Goal: Task Accomplishment & Management: Manage account settings

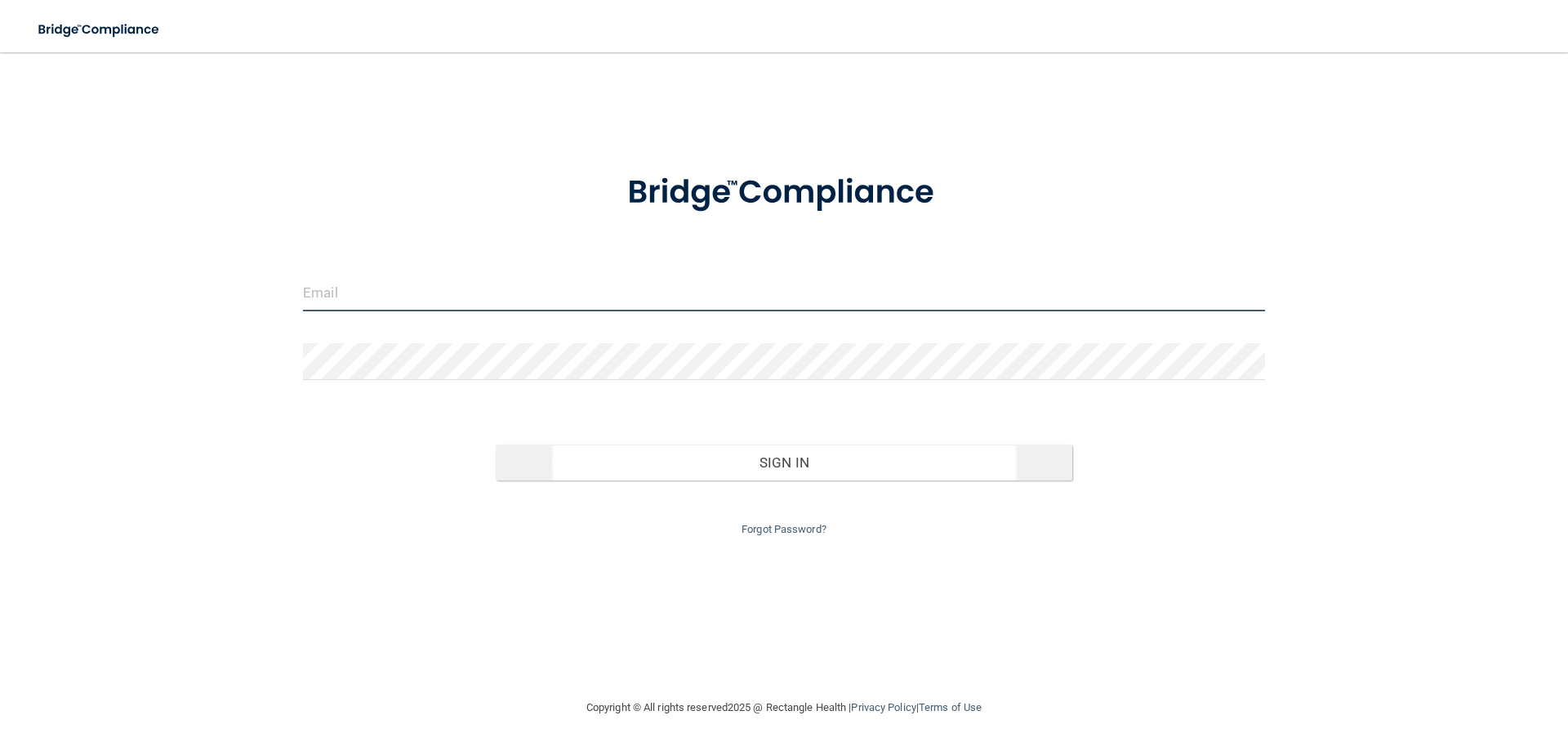
type input "[EMAIL_ADDRESS][DOMAIN_NAME]"
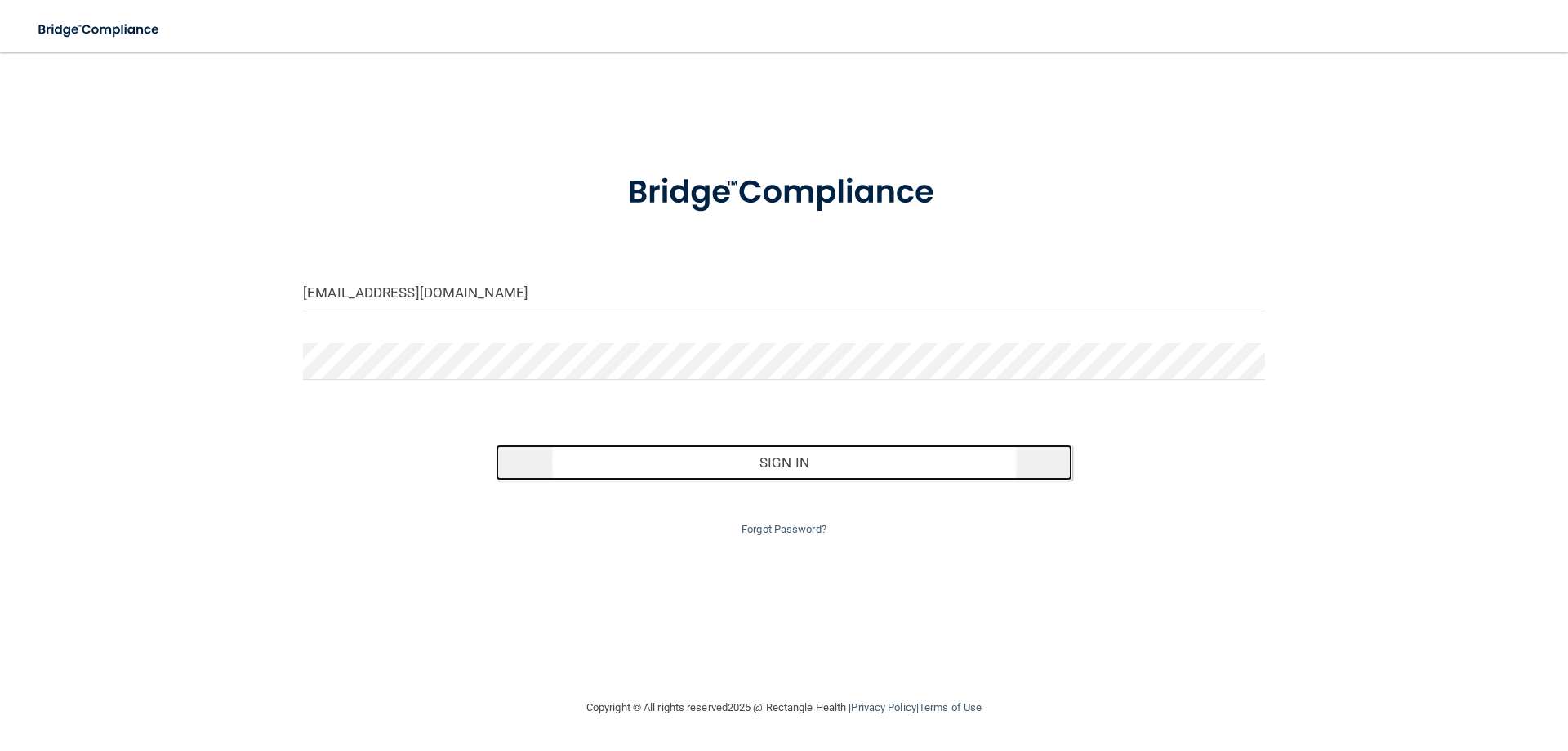
click at [772, 469] on button "Sign In" at bounding box center [784, 462] width 577 height 36
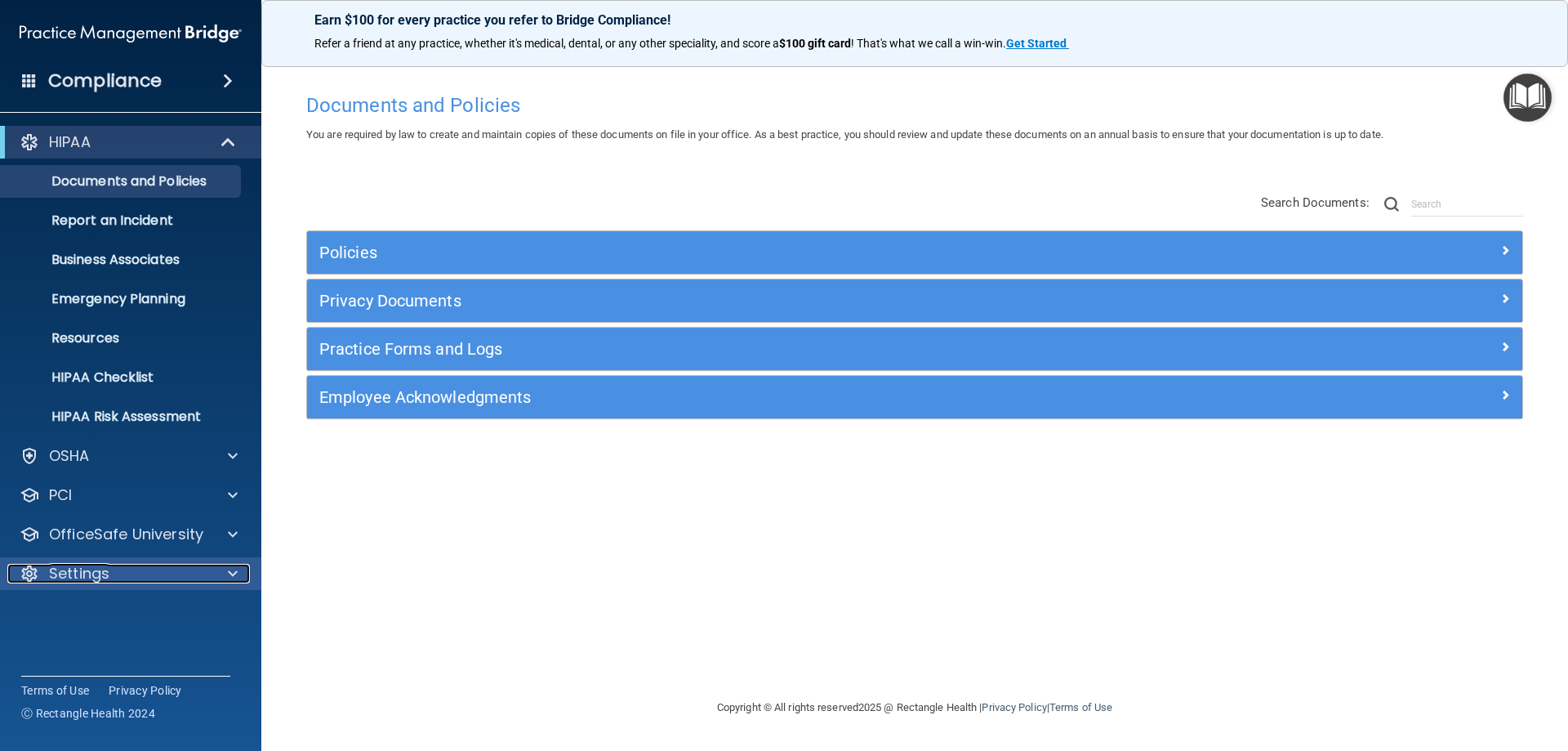
click at [155, 570] on div "Settings" at bounding box center [108, 574] width 202 height 20
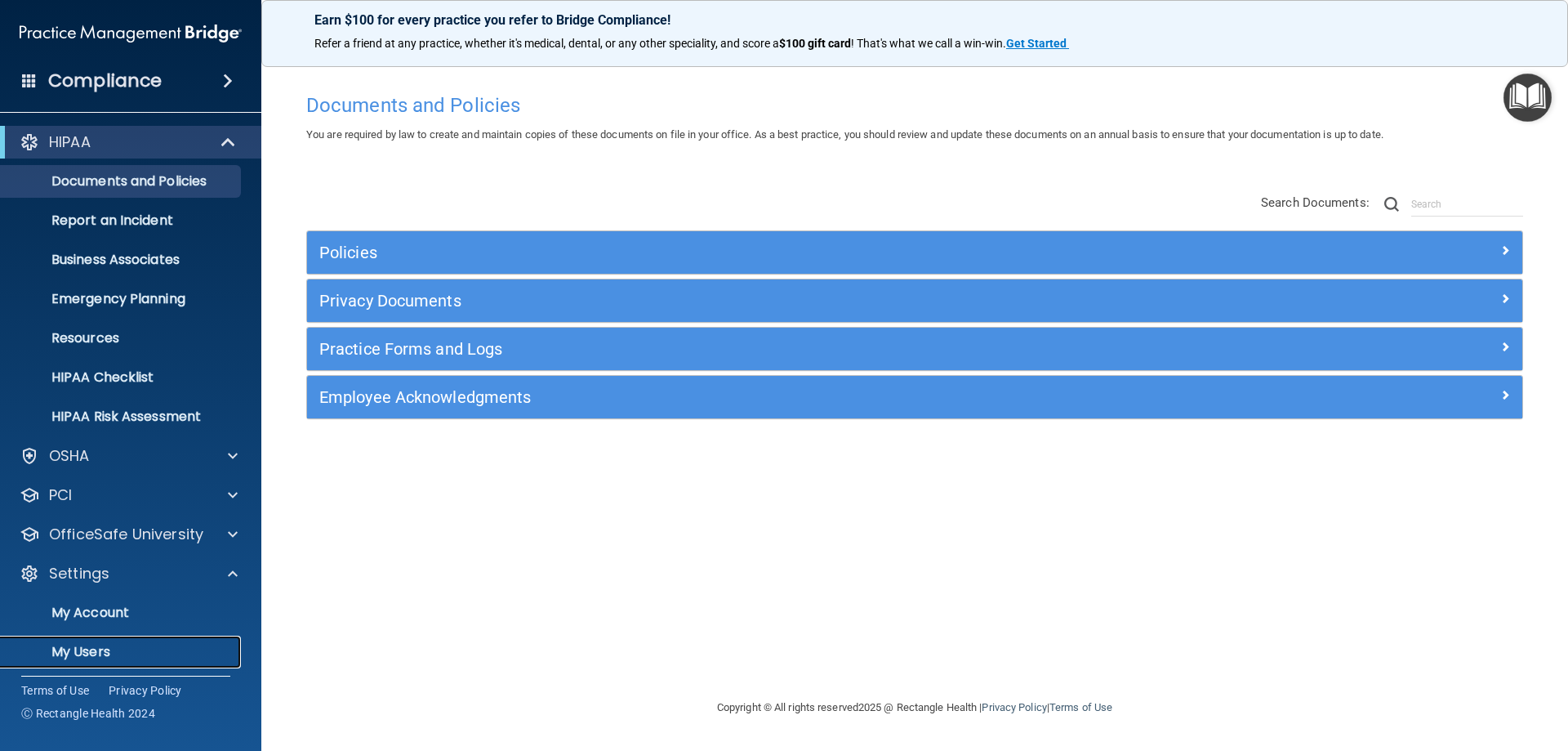
click at [105, 648] on p "My Users" at bounding box center [122, 652] width 223 height 17
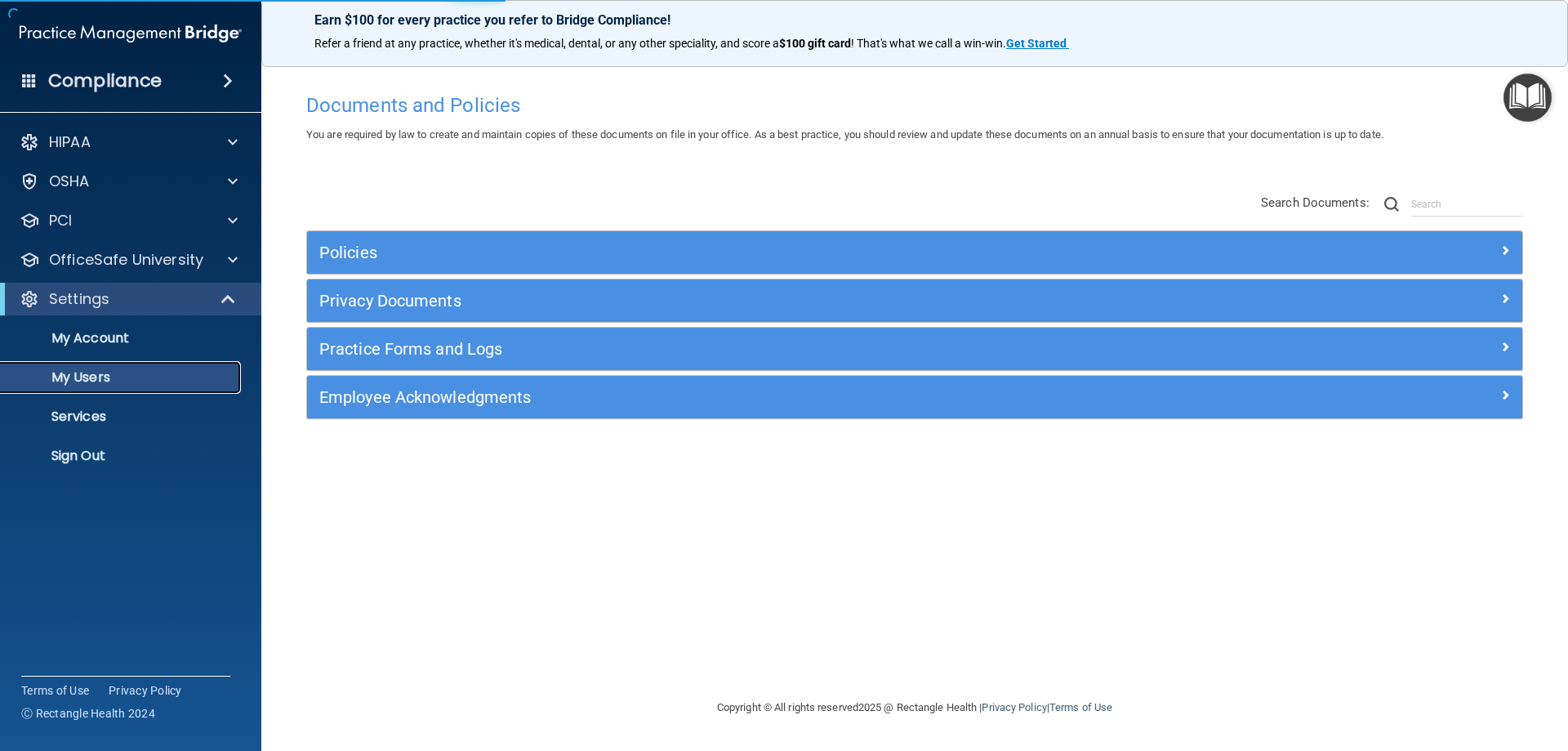
click at [100, 375] on p "My Users" at bounding box center [122, 377] width 223 height 17
select select "20"
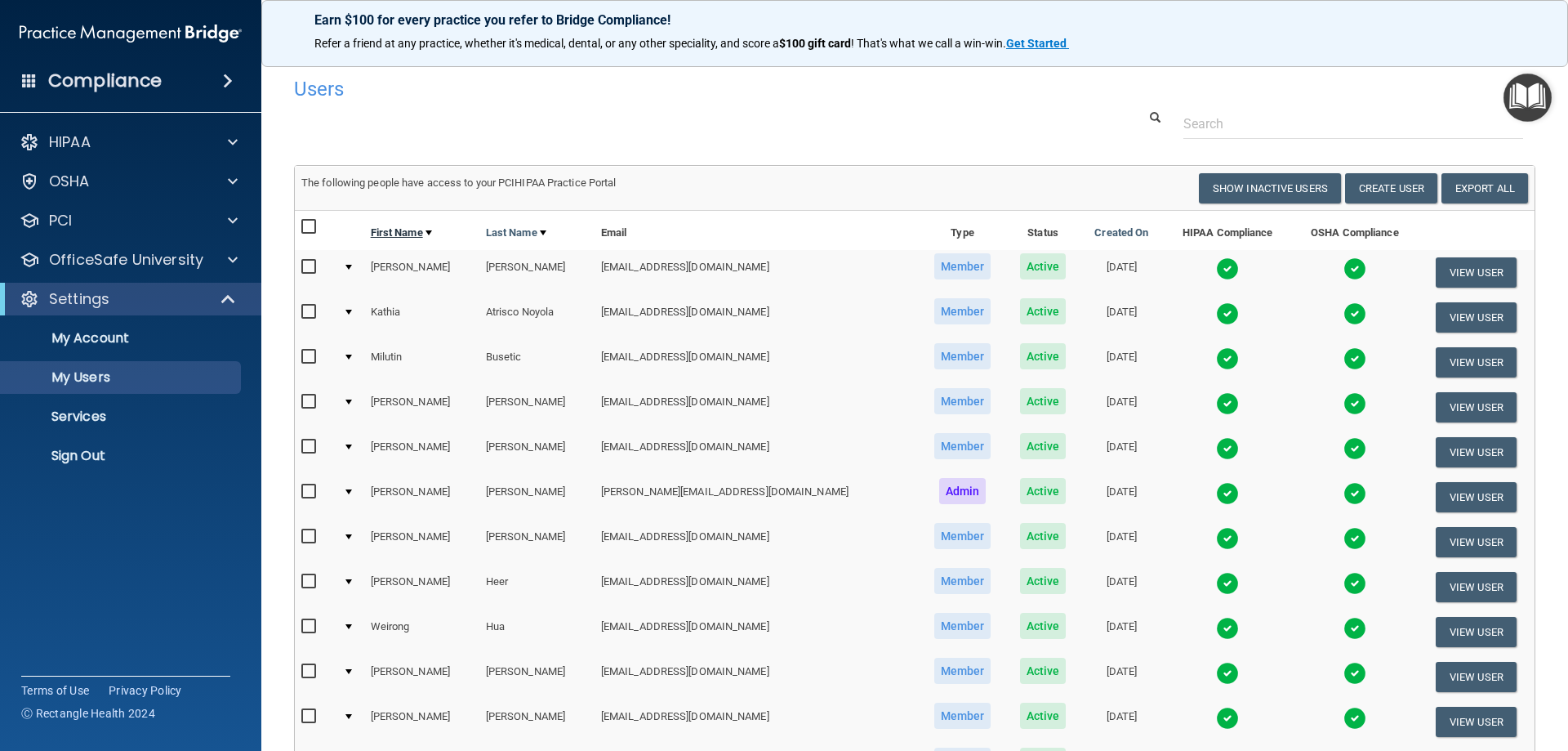
click at [407, 236] on link "First Name" at bounding box center [401, 233] width 61 height 20
click at [400, 356] on td "Milutin" at bounding box center [421, 362] width 116 height 45
select select "20"
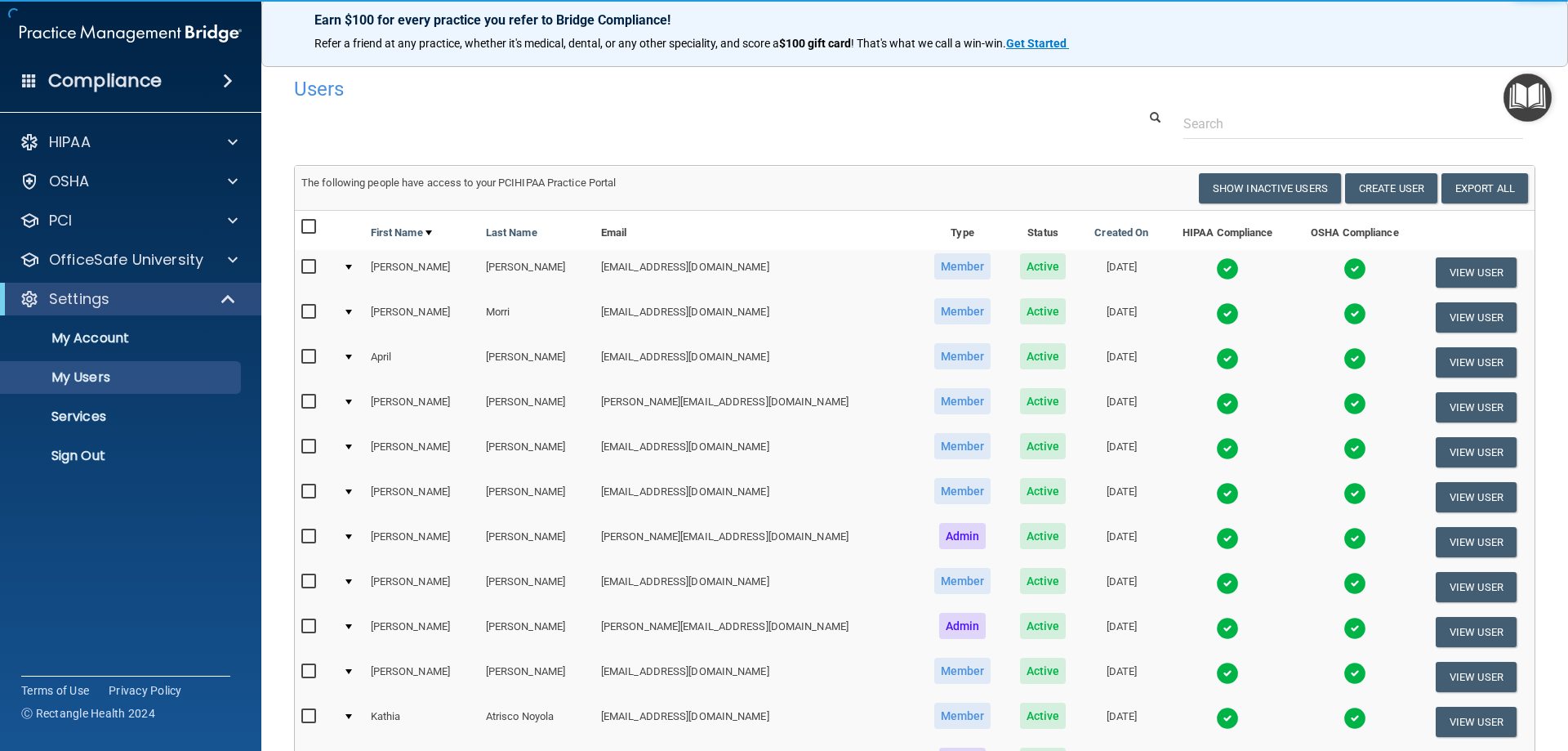
scroll to position [490, 0]
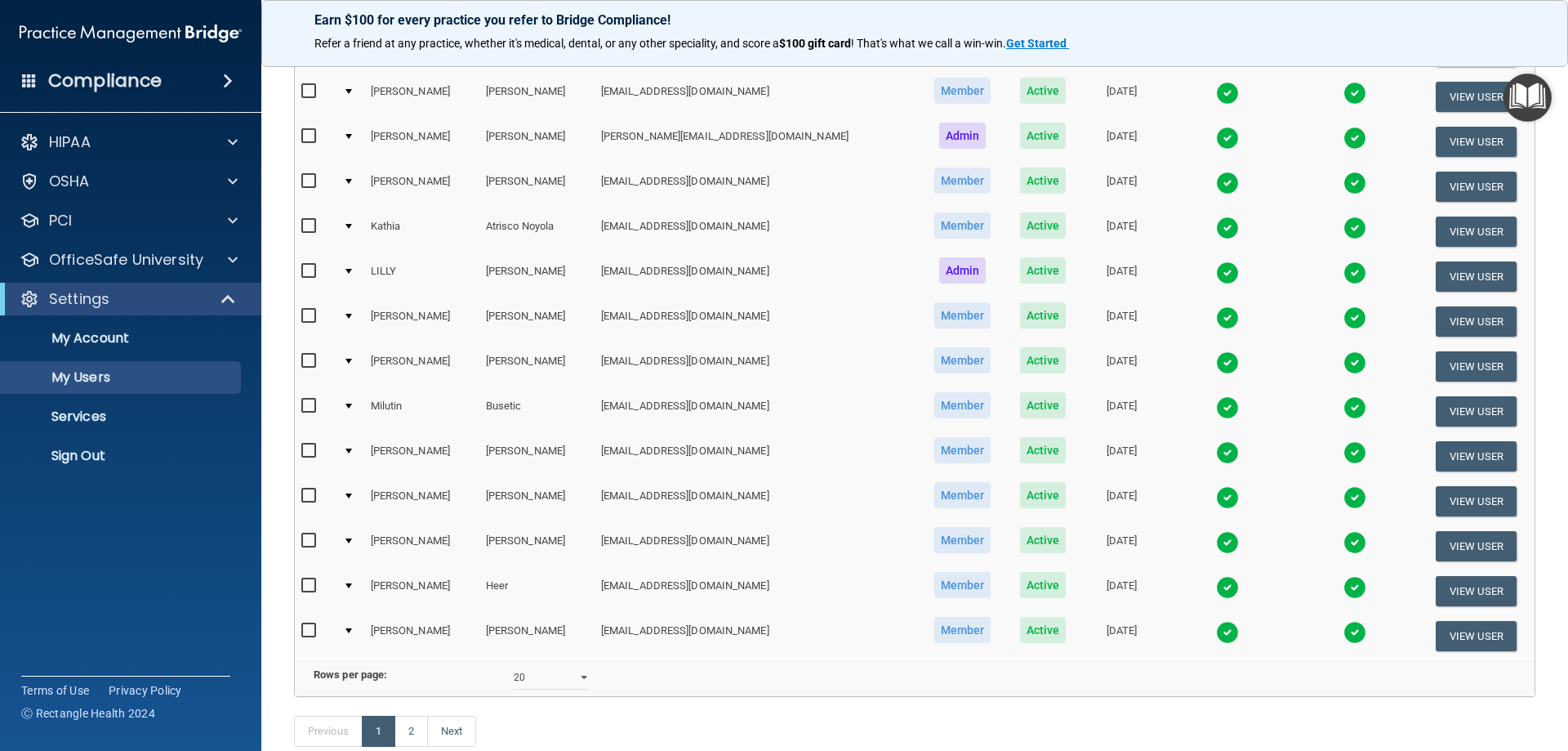
click at [311, 410] on input "checkbox" at bounding box center [311, 406] width 19 height 13
checkbox input "true"
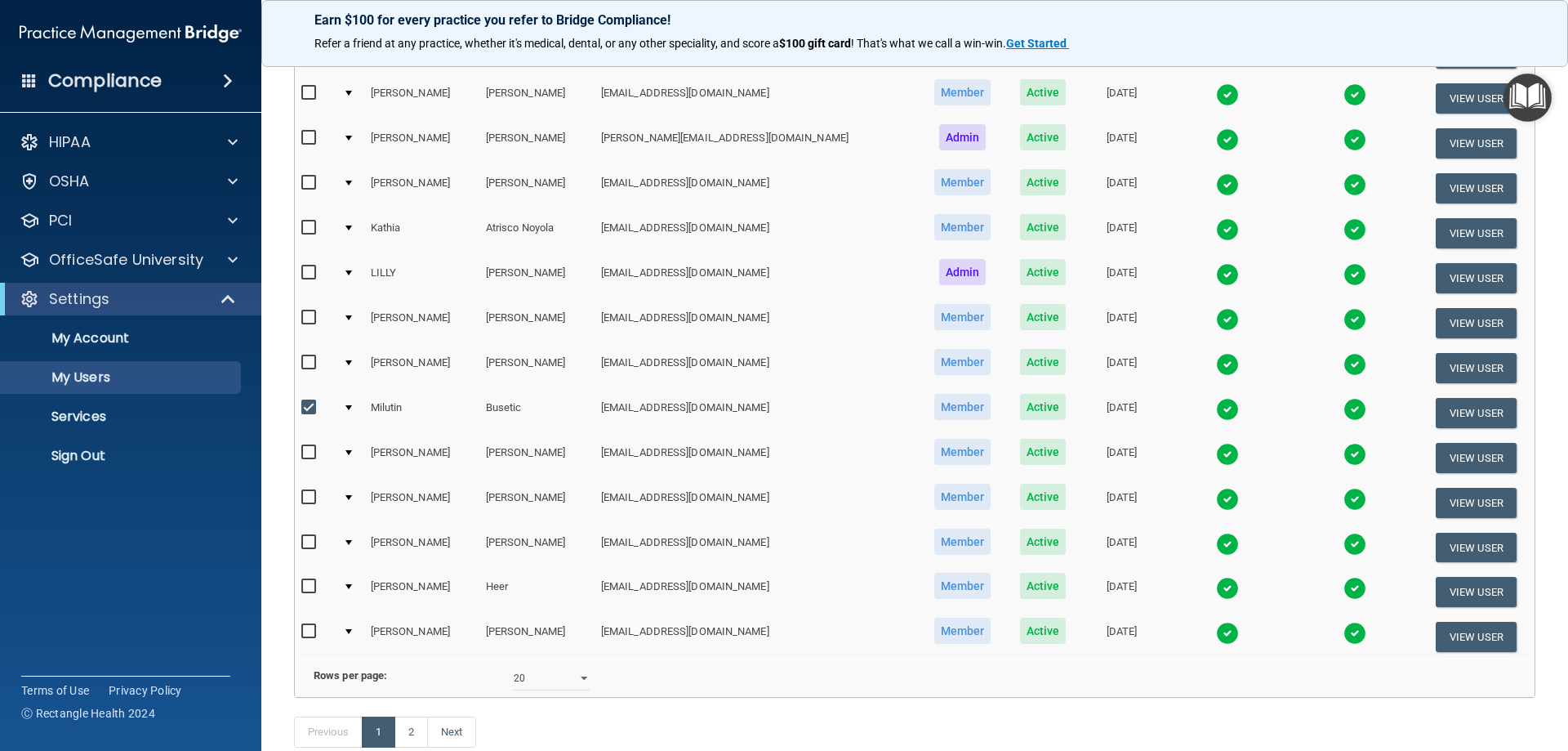
scroll to position [492, 0]
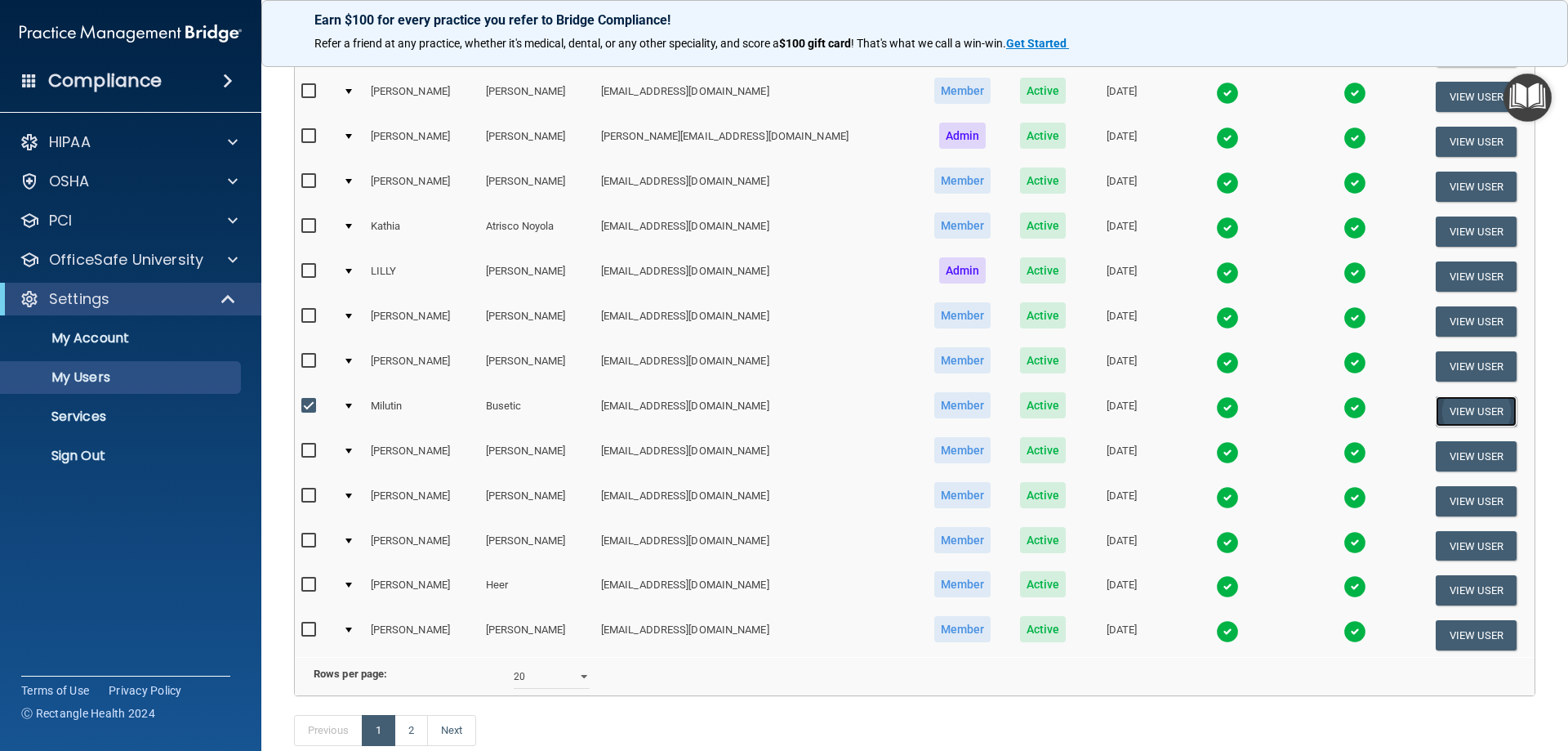
click at [1444, 411] on button "View User" at bounding box center [1475, 411] width 81 height 30
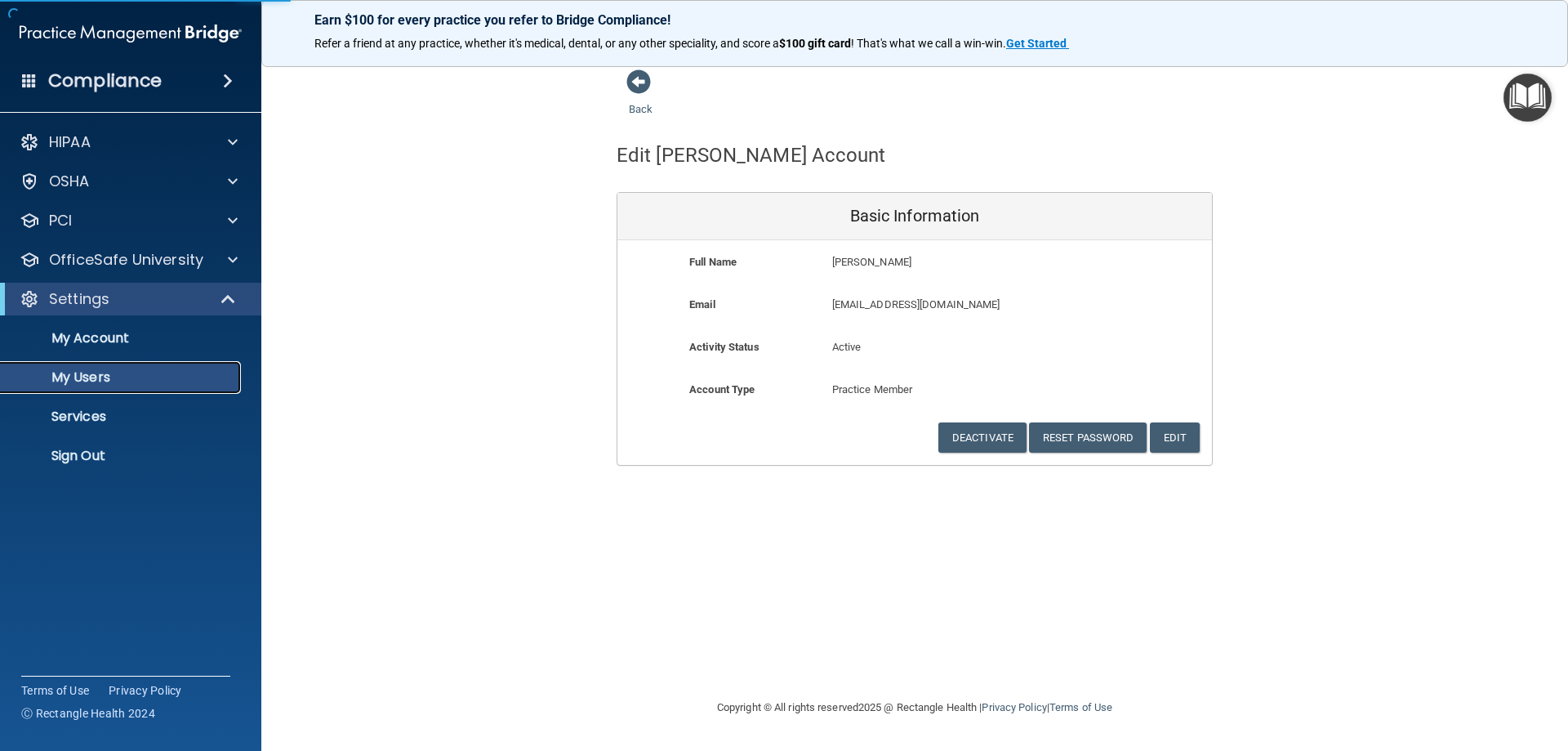
click at [155, 386] on link "My Users" at bounding box center [112, 377] width 257 height 33
select select "20"
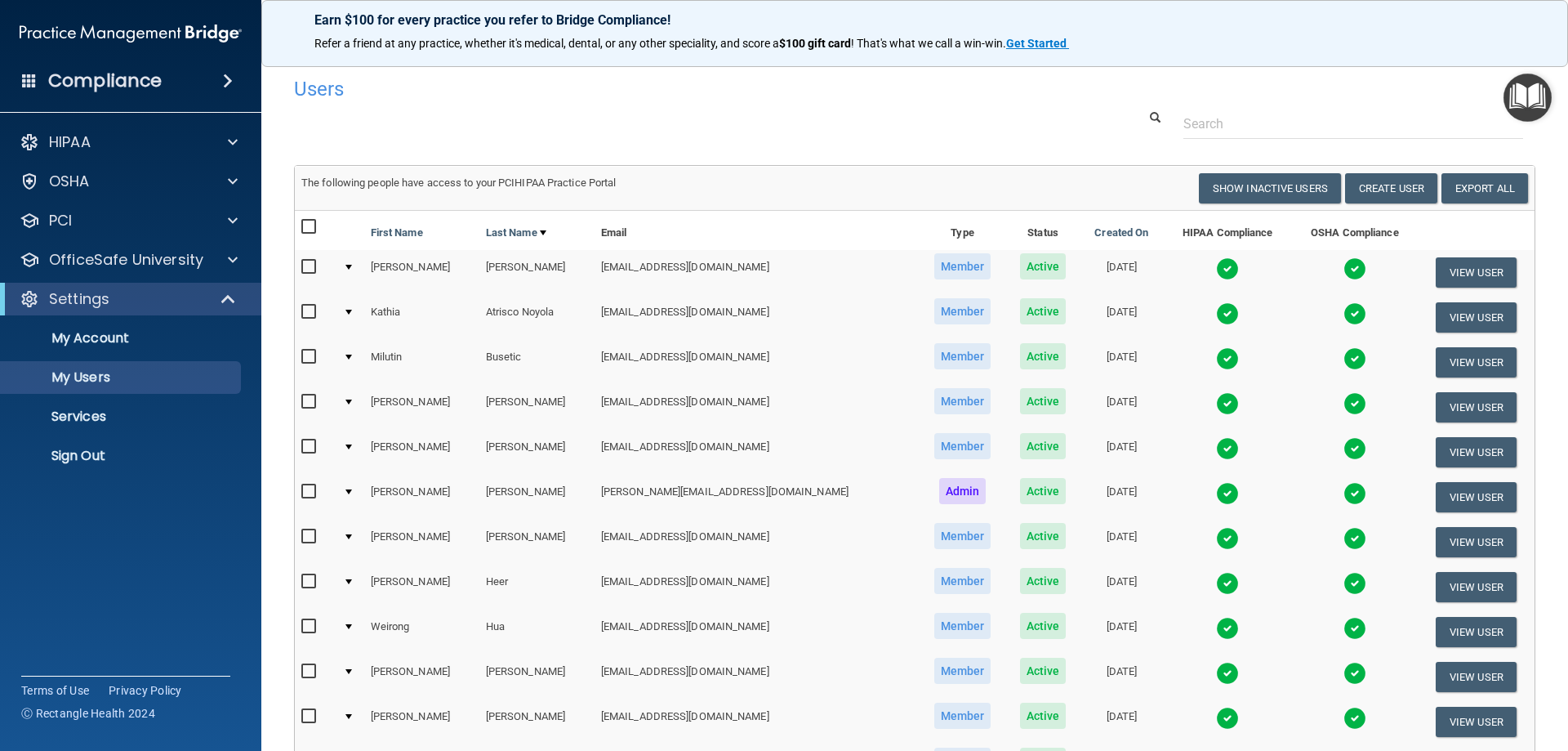
click at [393, 357] on td "Milutin" at bounding box center [421, 362] width 116 height 45
click at [1472, 362] on button "View User" at bounding box center [1475, 362] width 81 height 30
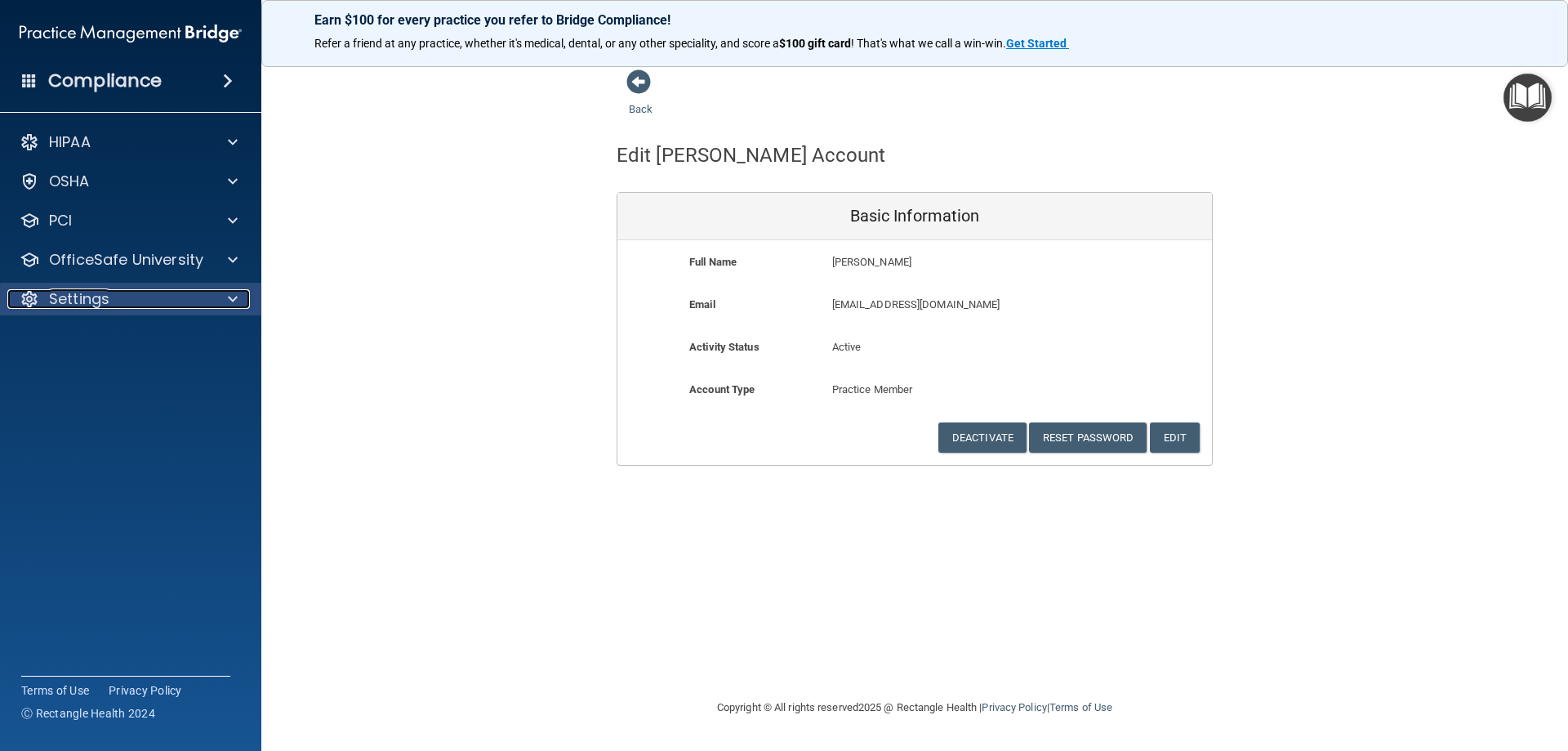
click at [103, 304] on p "Settings" at bounding box center [79, 299] width 61 height 20
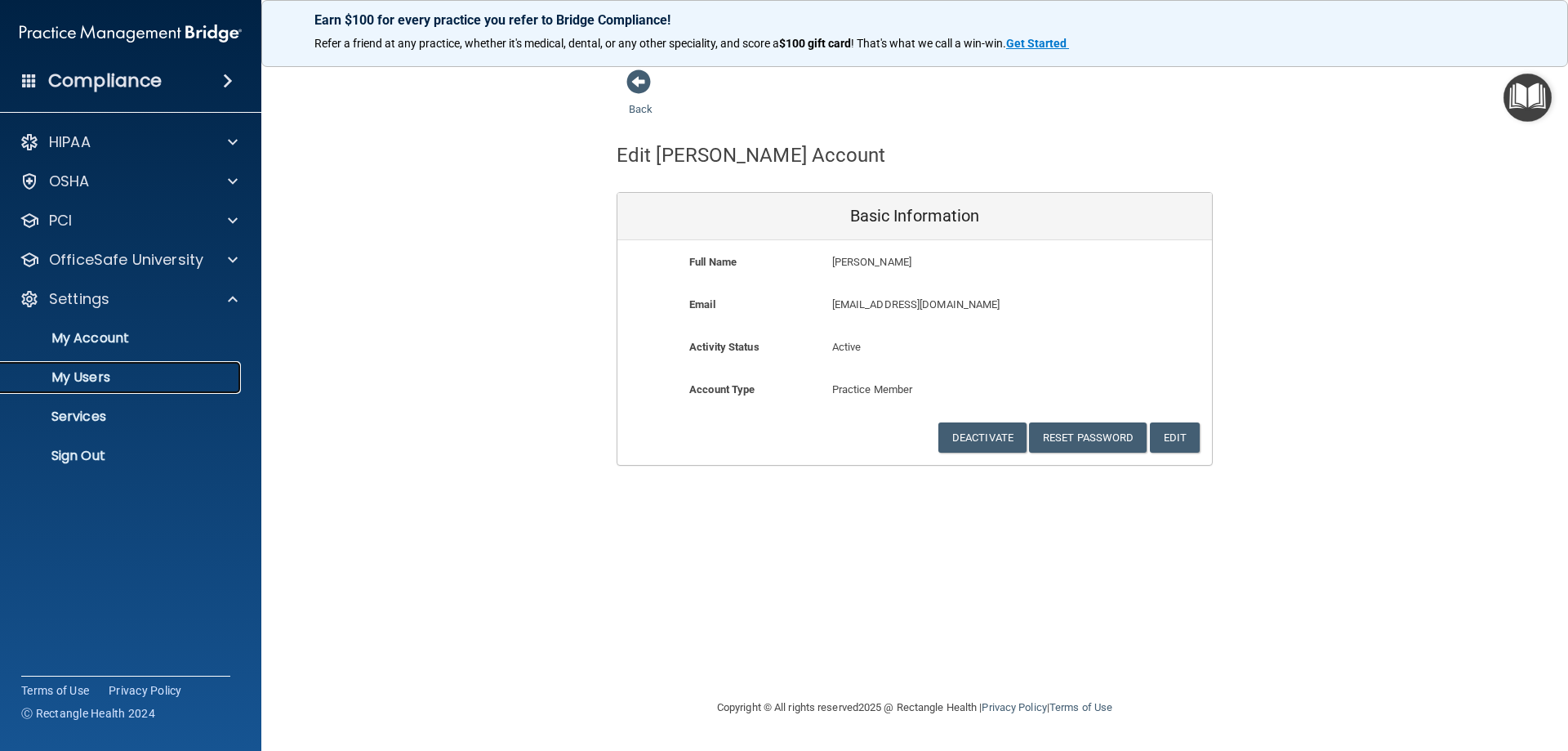
click at [117, 374] on p "My Users" at bounding box center [122, 377] width 223 height 17
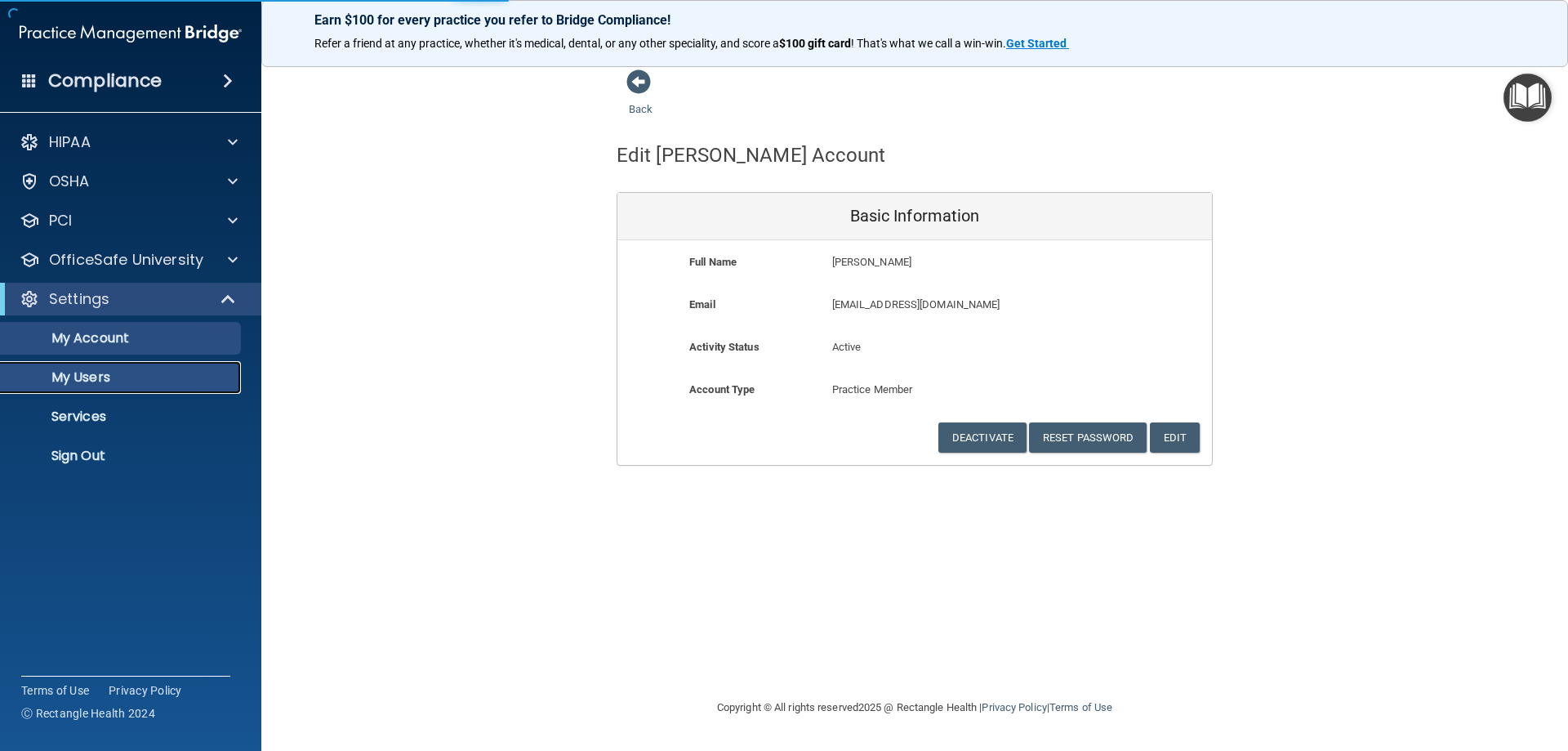
select select "20"
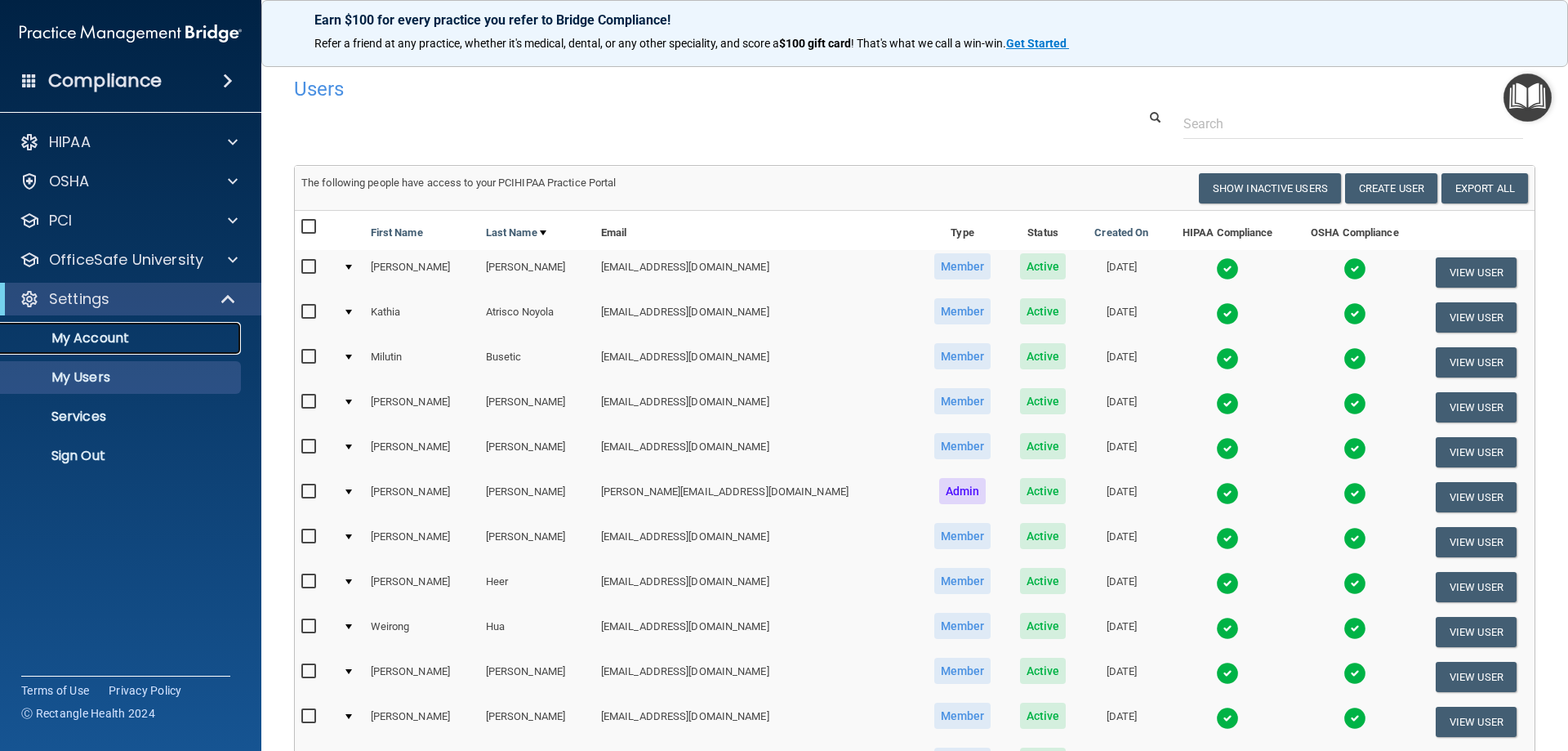
click at [137, 334] on p "My Account" at bounding box center [122, 338] width 223 height 17
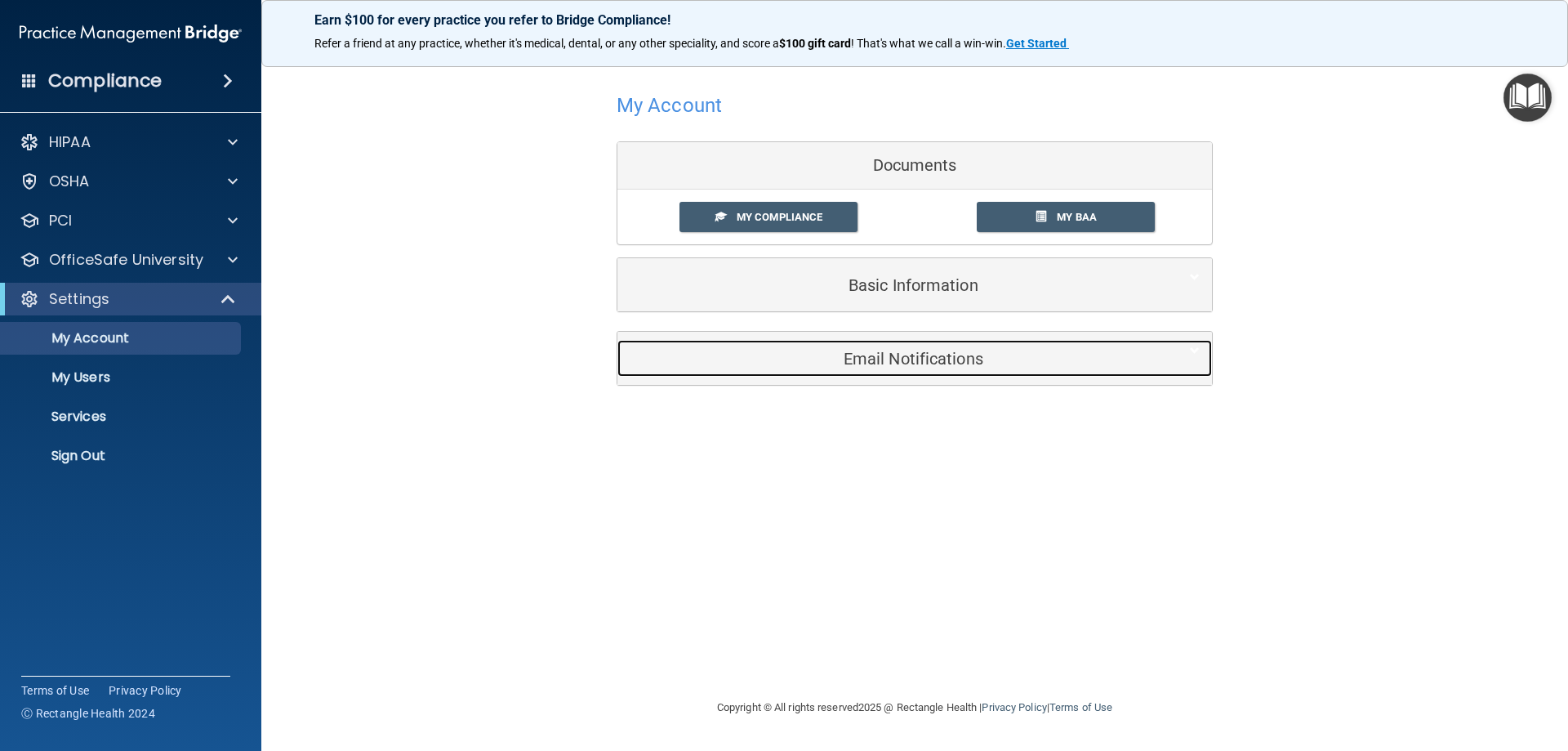
click at [899, 366] on h5 "Email Notifications" at bounding box center [890, 358] width 520 height 18
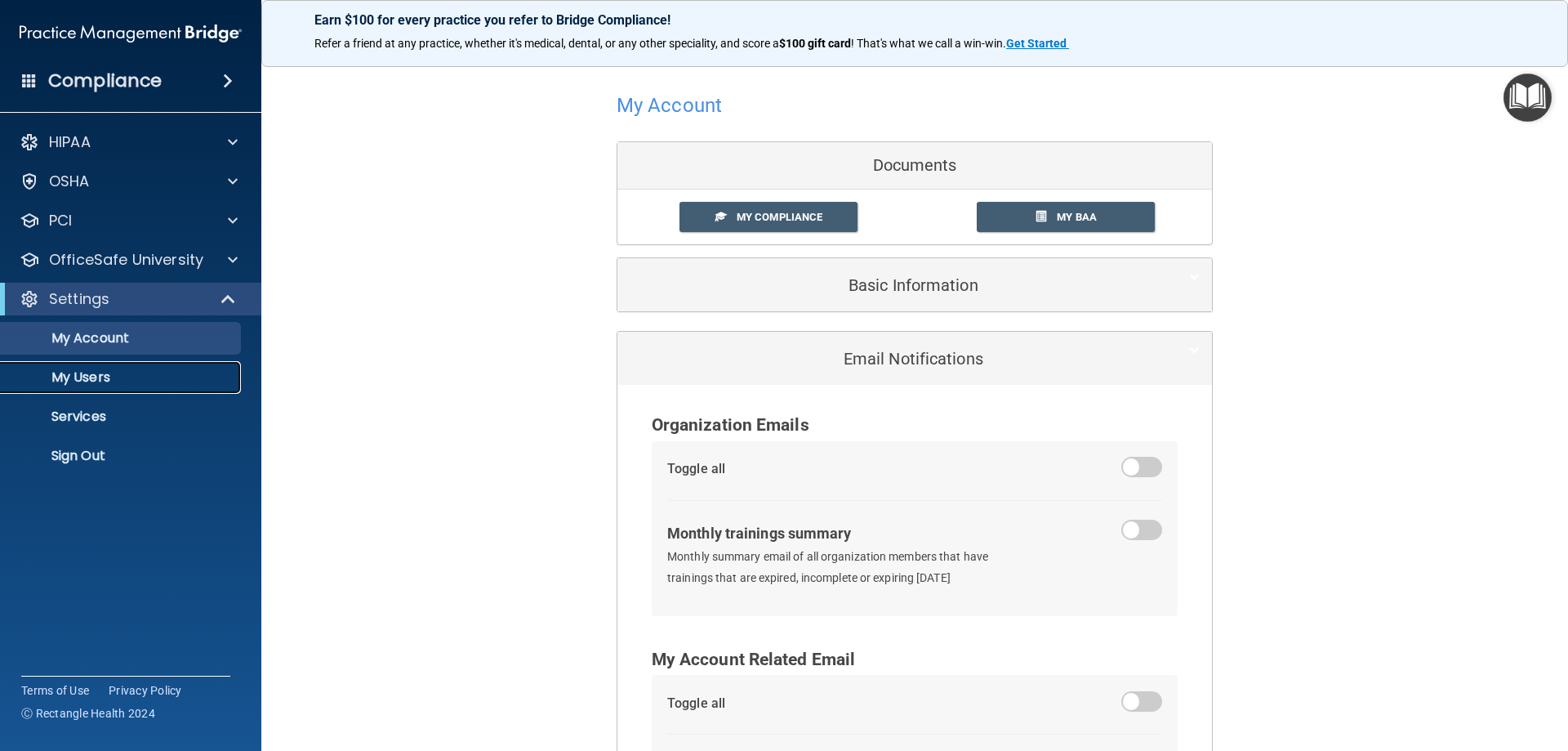
click at [107, 385] on p "My Users" at bounding box center [122, 377] width 223 height 17
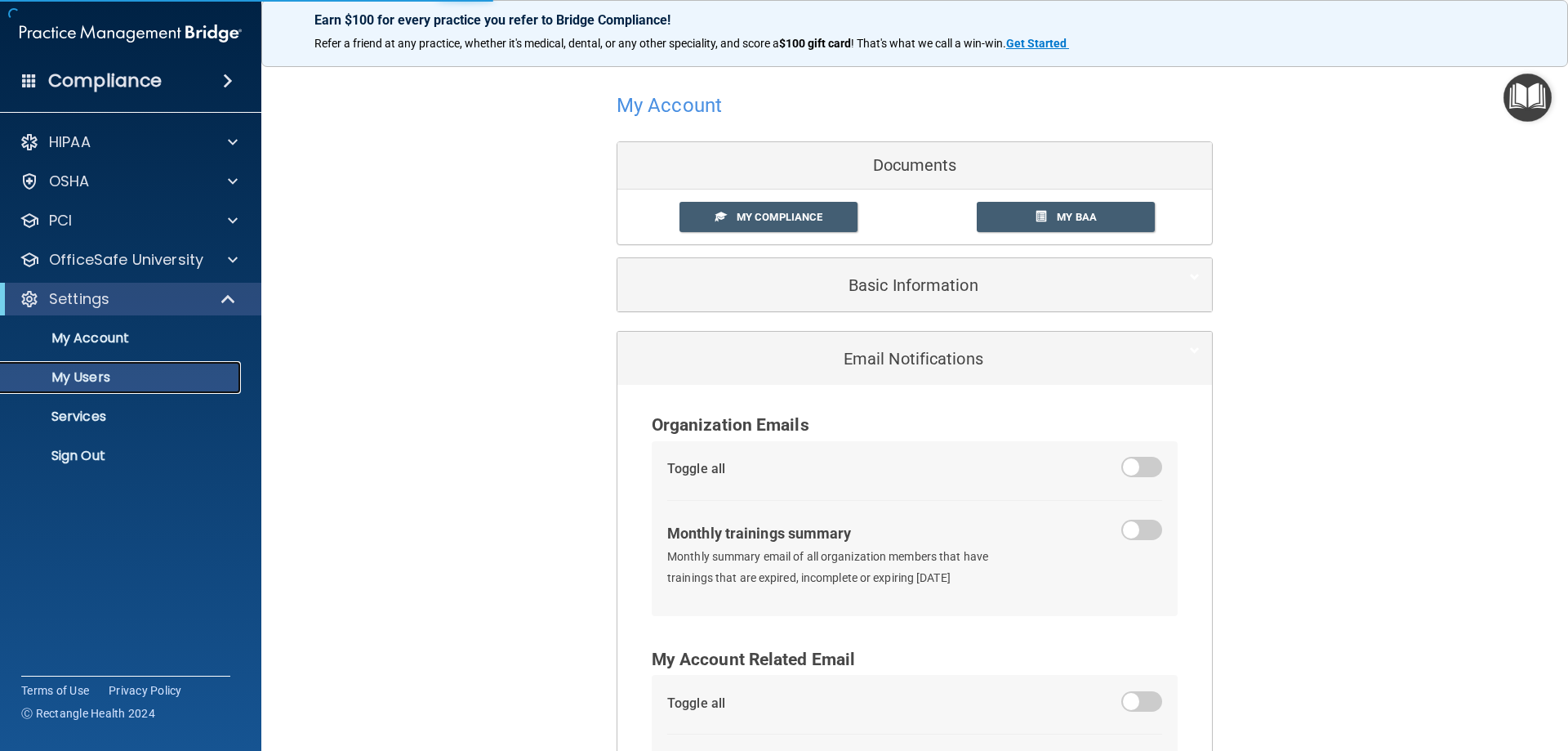
select select "20"
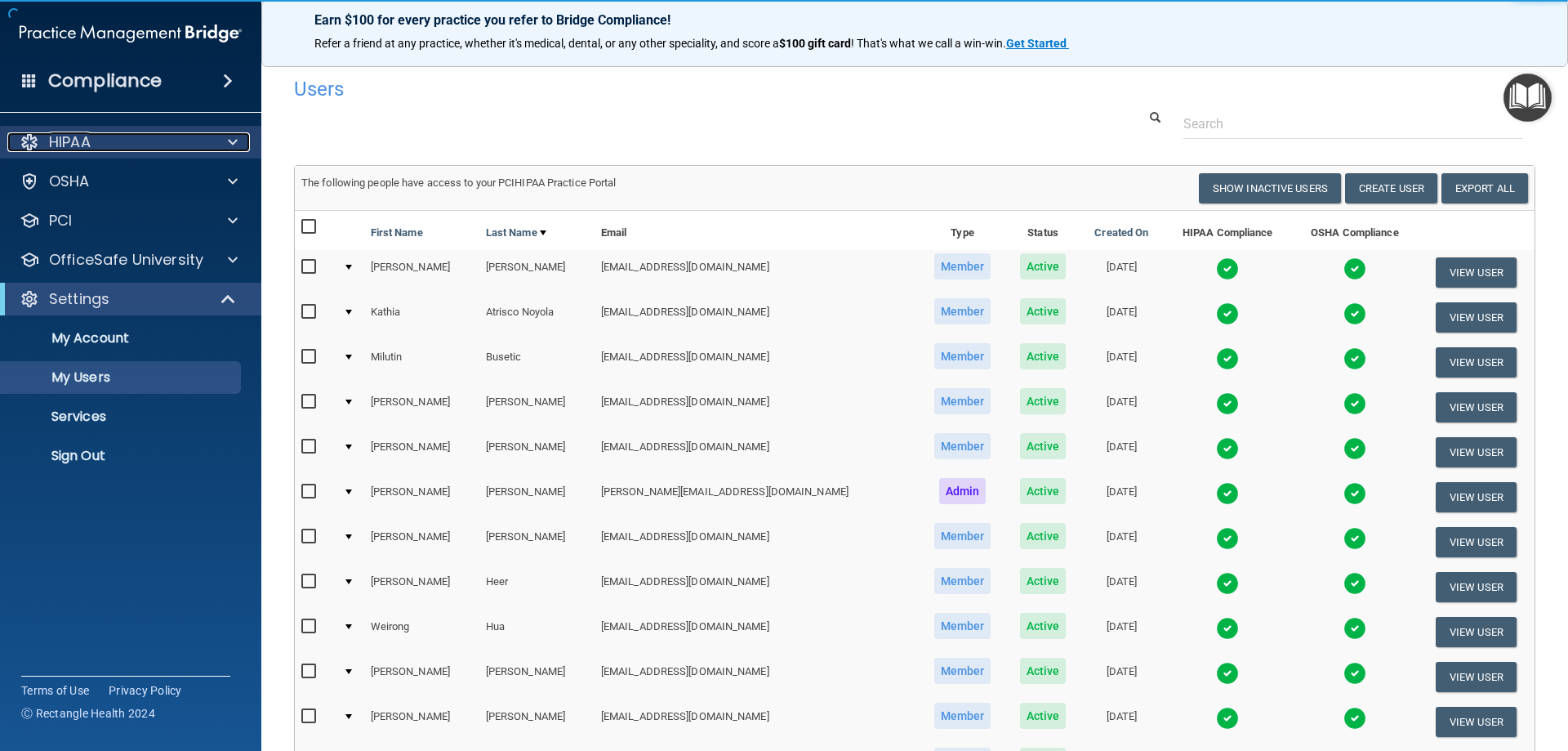
click at [169, 147] on div "HIPAA" at bounding box center [108, 142] width 202 height 20
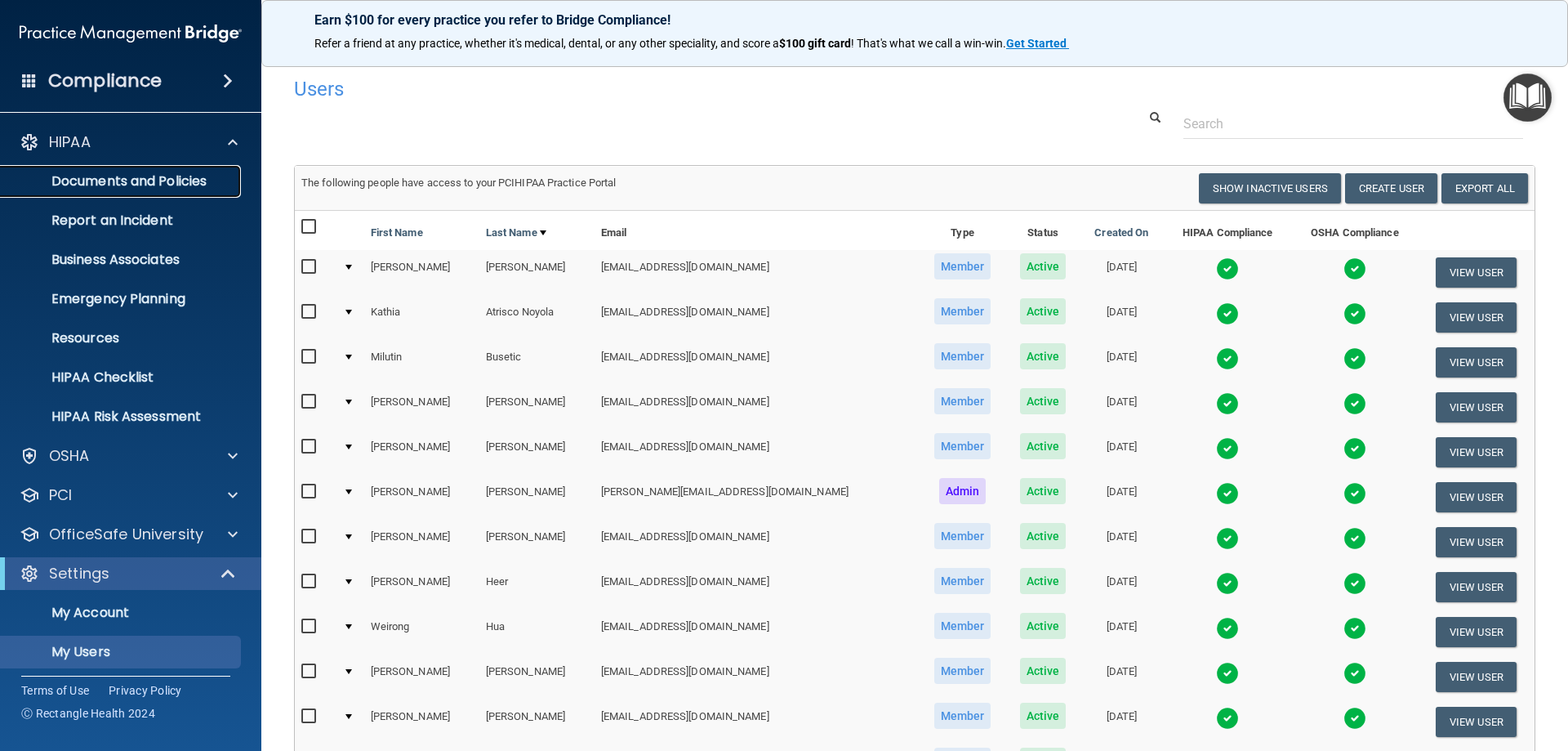
click at [162, 176] on p "Documents and Policies" at bounding box center [122, 181] width 223 height 17
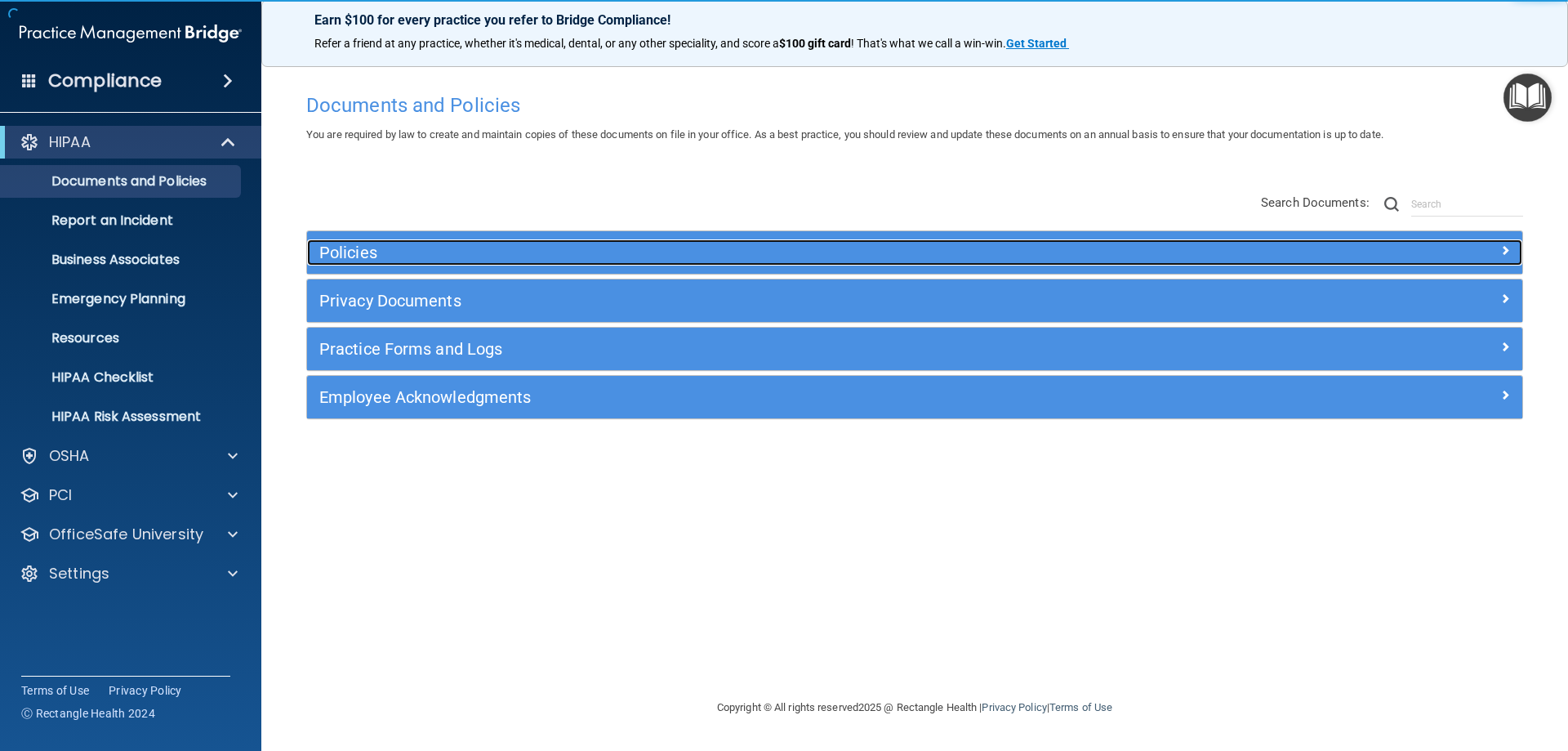
click at [412, 258] on h5 "Policies" at bounding box center [762, 252] width 887 height 18
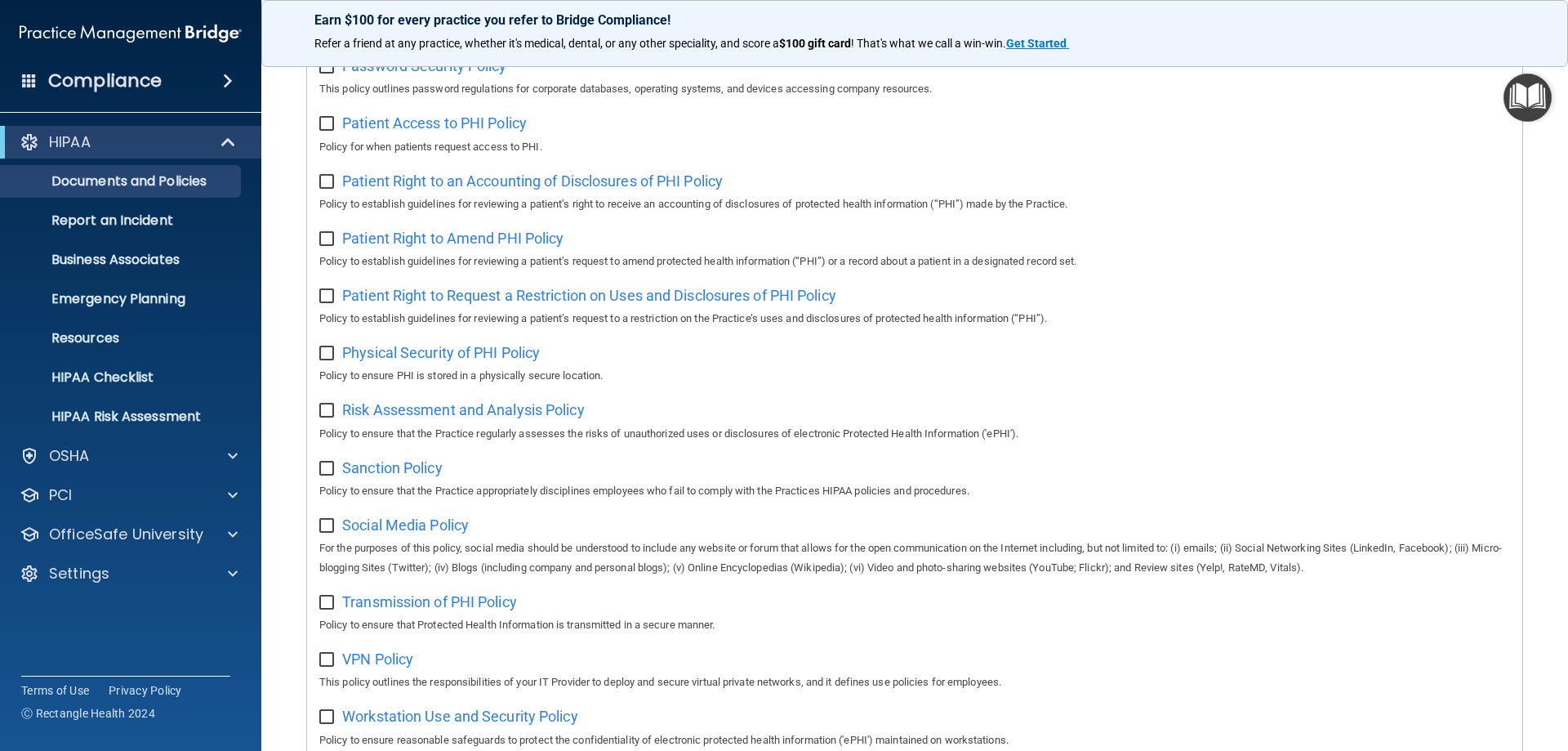
scroll to position [163, 0]
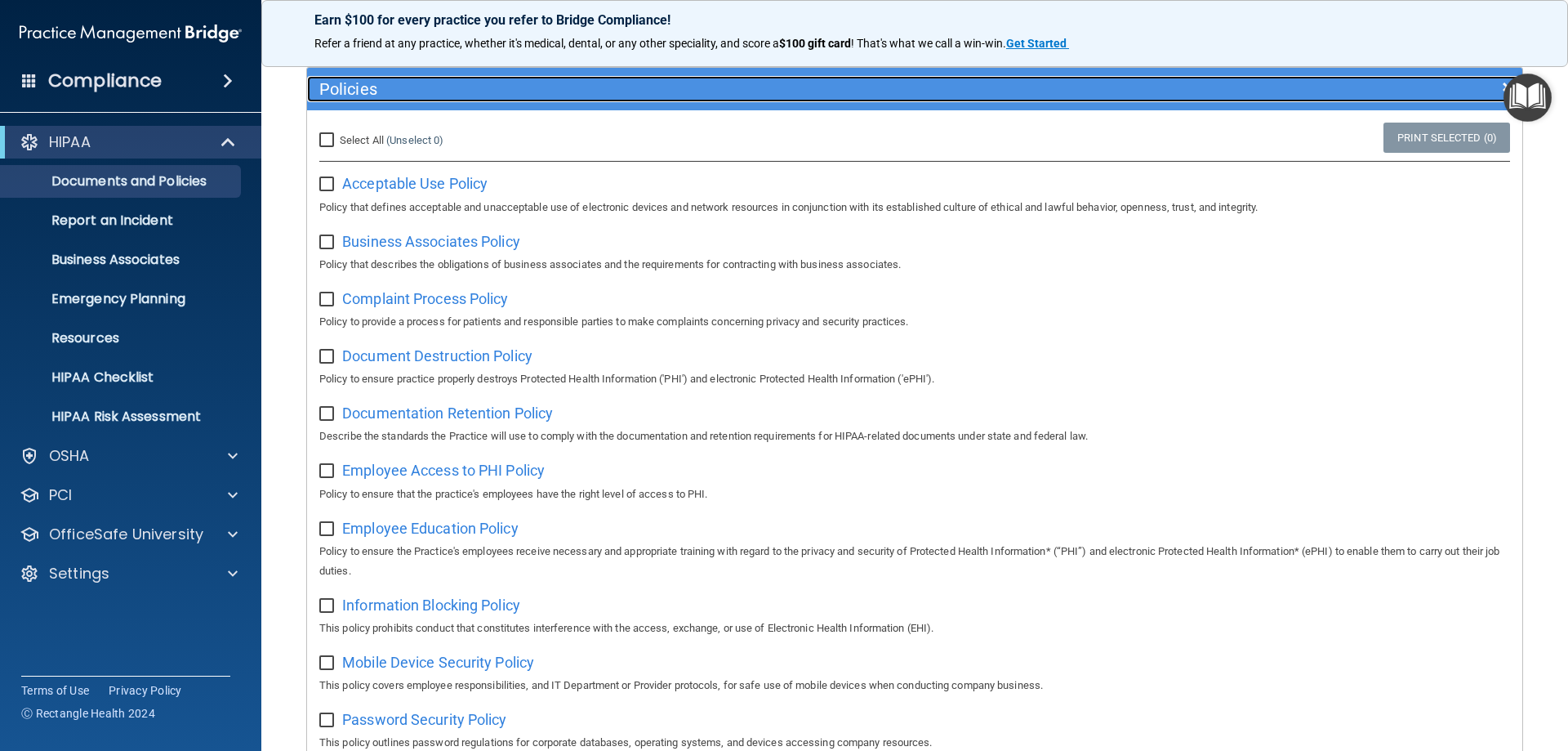
click at [381, 99] on div "Policies" at bounding box center [762, 89] width 911 height 26
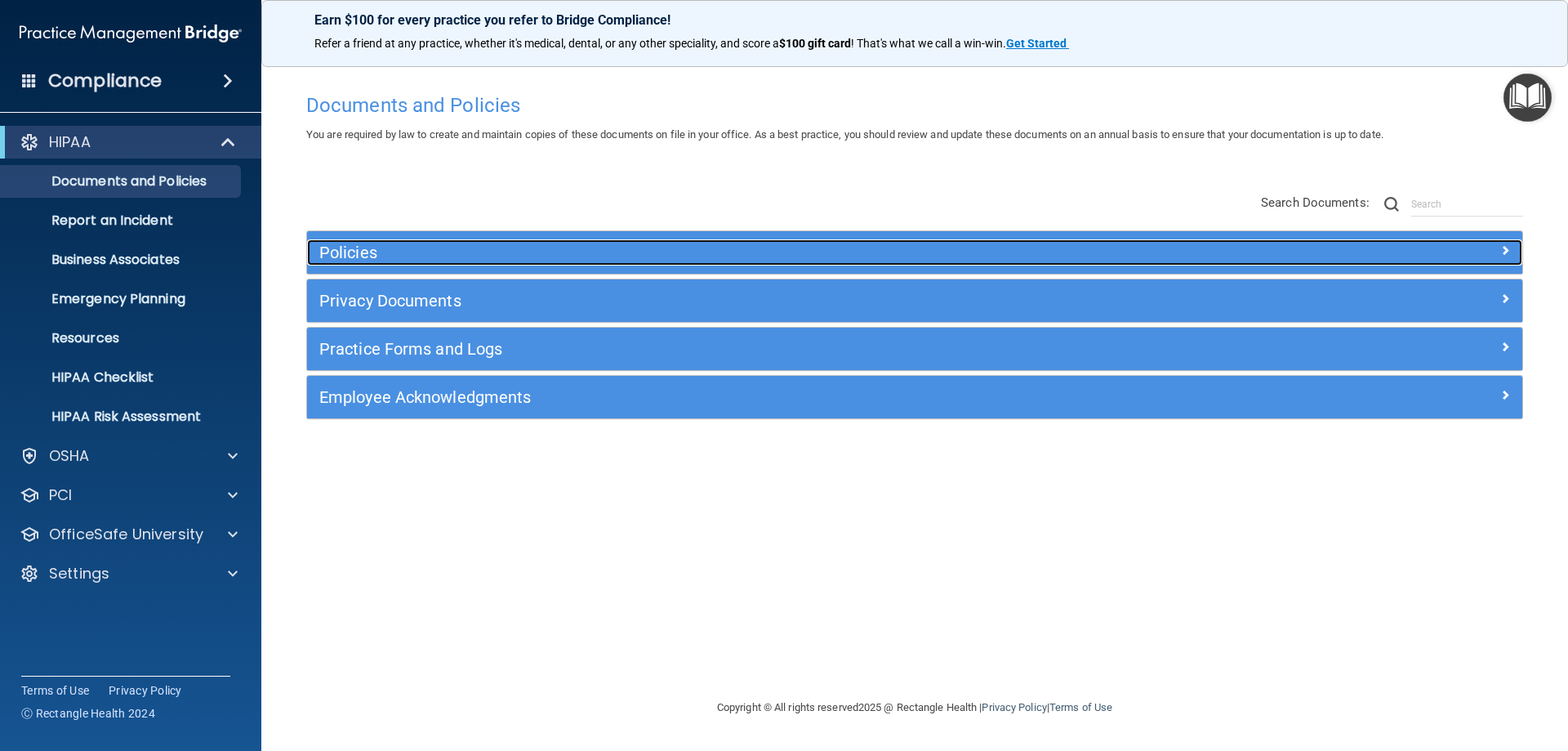
scroll to position [0, 0]
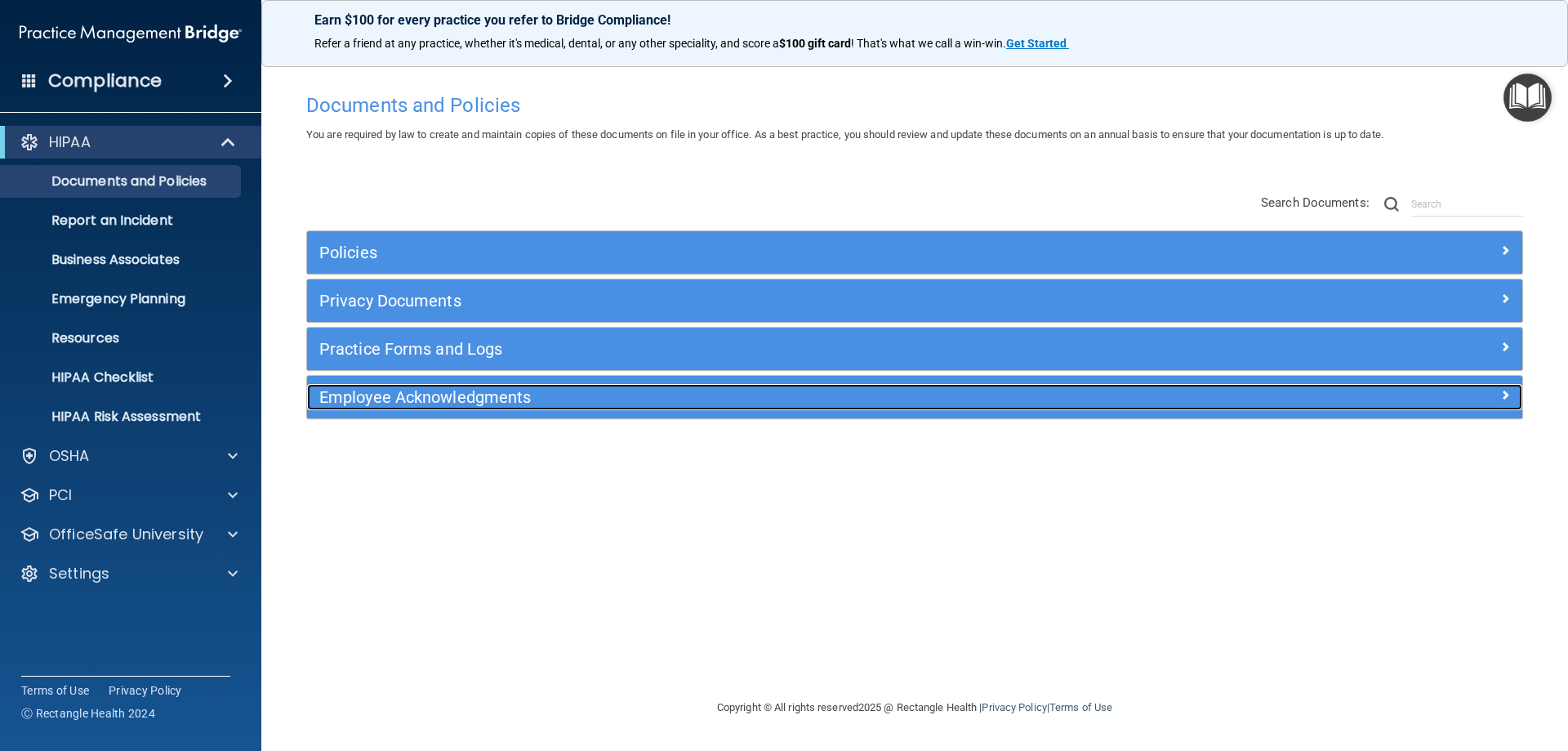
click at [453, 405] on h5 "Employee Acknowledgments" at bounding box center [762, 396] width 887 height 18
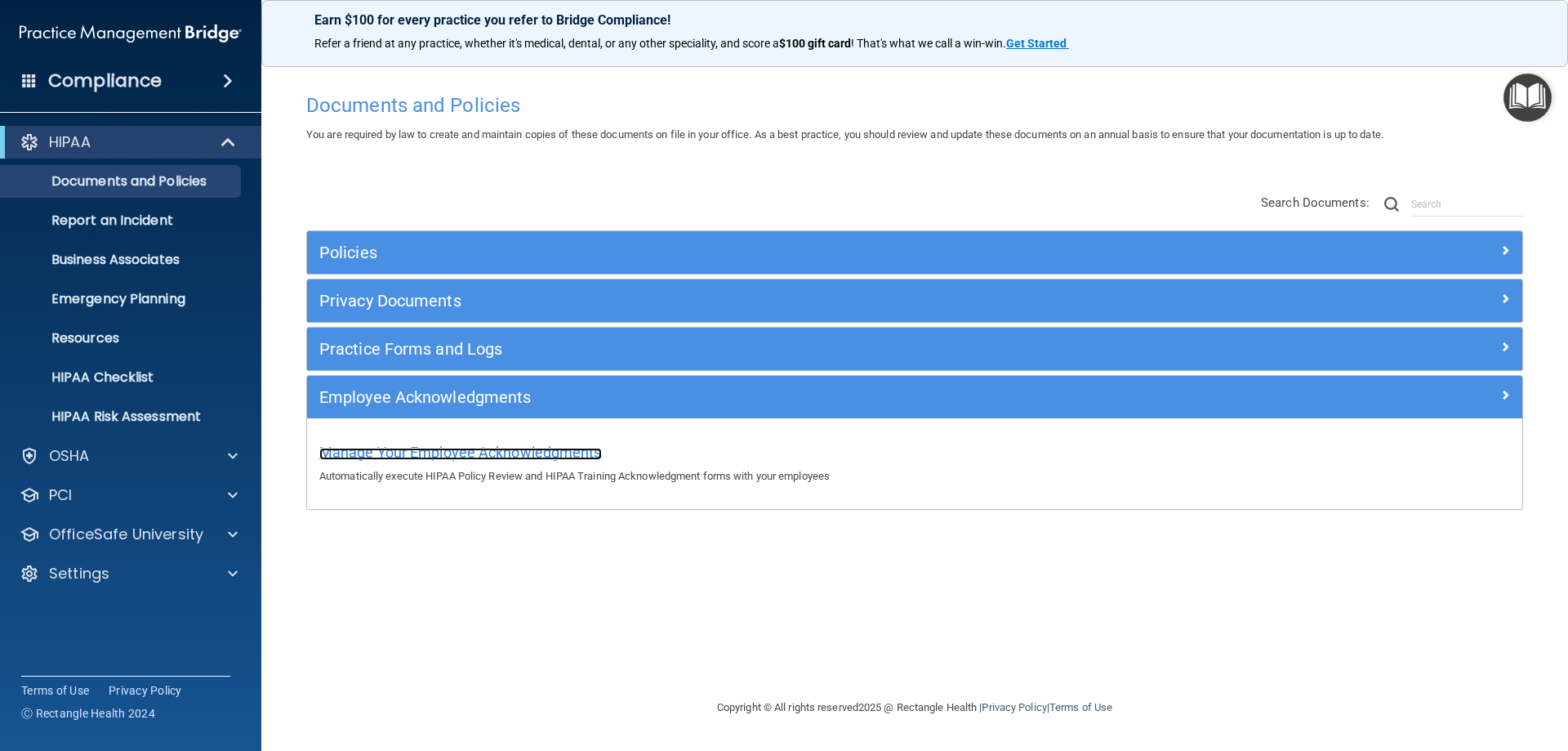
click at [526, 451] on span "Manage Your Employee Acknowledgments" at bounding box center [460, 452] width 282 height 17
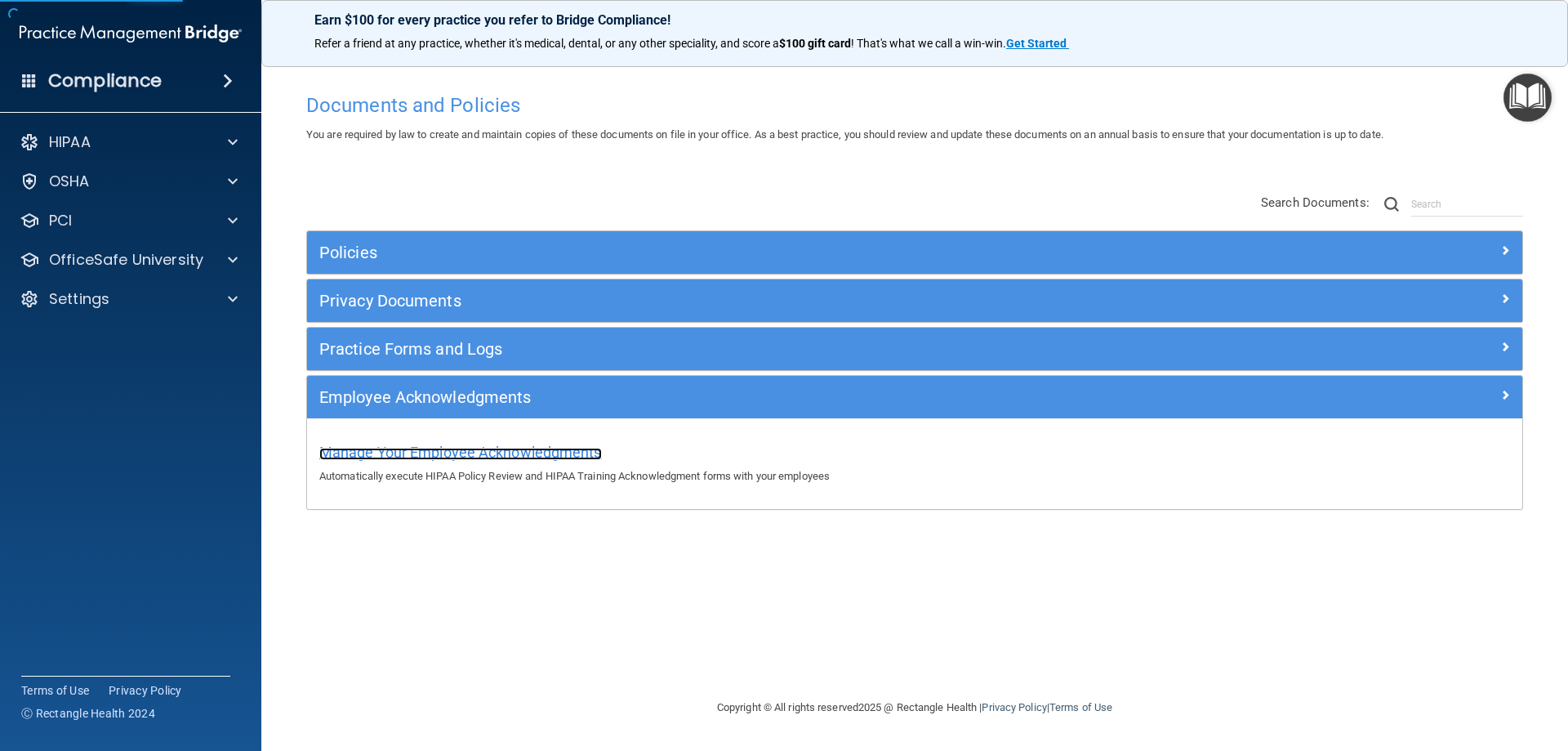
click at [526, 451] on span "Manage Your Employee Acknowledgments" at bounding box center [460, 452] width 282 height 17
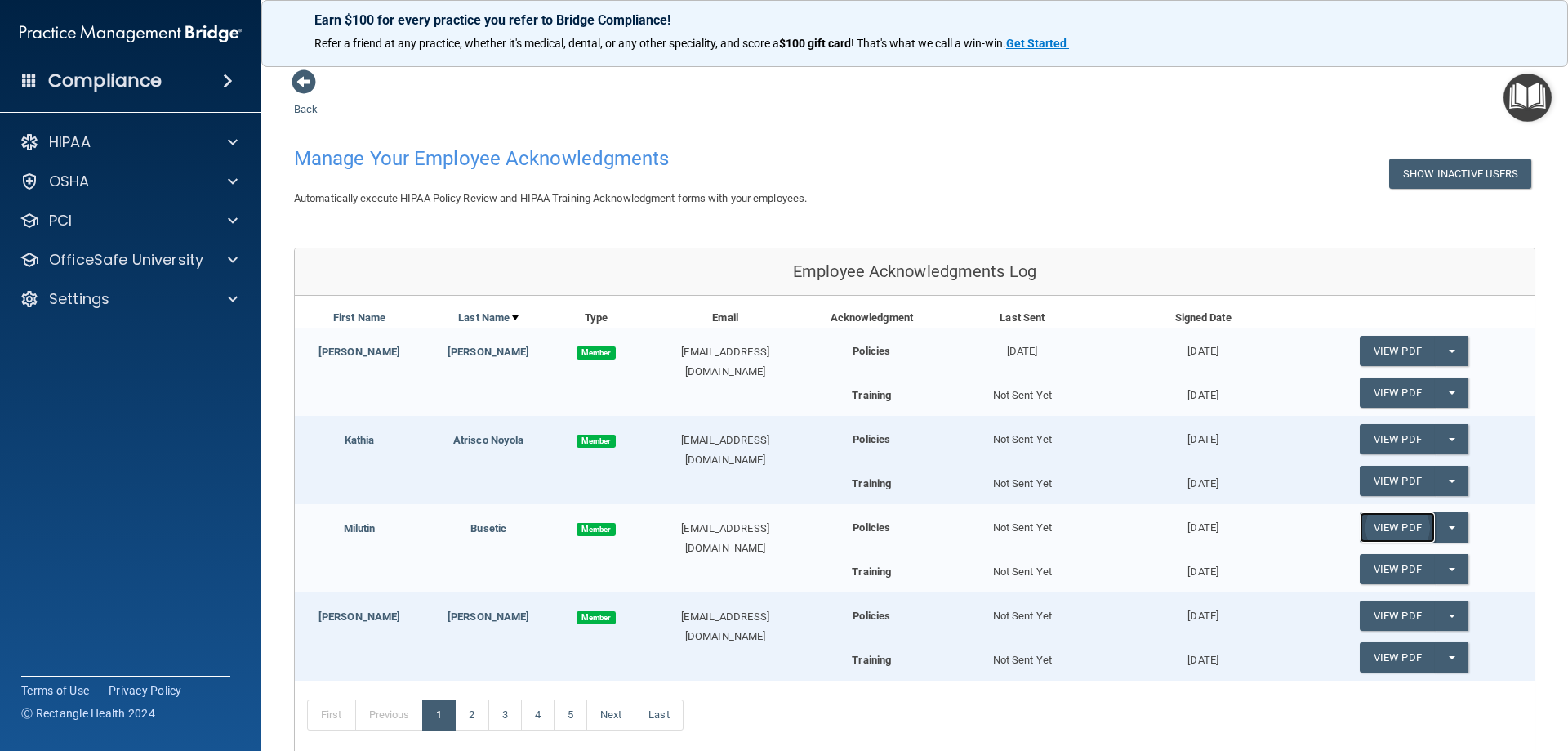
click at [1406, 528] on link "View PDF" at bounding box center [1397, 527] width 75 height 30
click at [1448, 528] on span "button" at bounding box center [1452, 528] width 7 height 3
click at [1304, 568] on div "View PDF Split button! Update Acknowledgment" at bounding box center [1413, 573] width 241 height 38
click at [1443, 575] on button "Split button!" at bounding box center [1451, 568] width 34 height 30
click at [1383, 574] on link "View PDF" at bounding box center [1397, 568] width 75 height 30
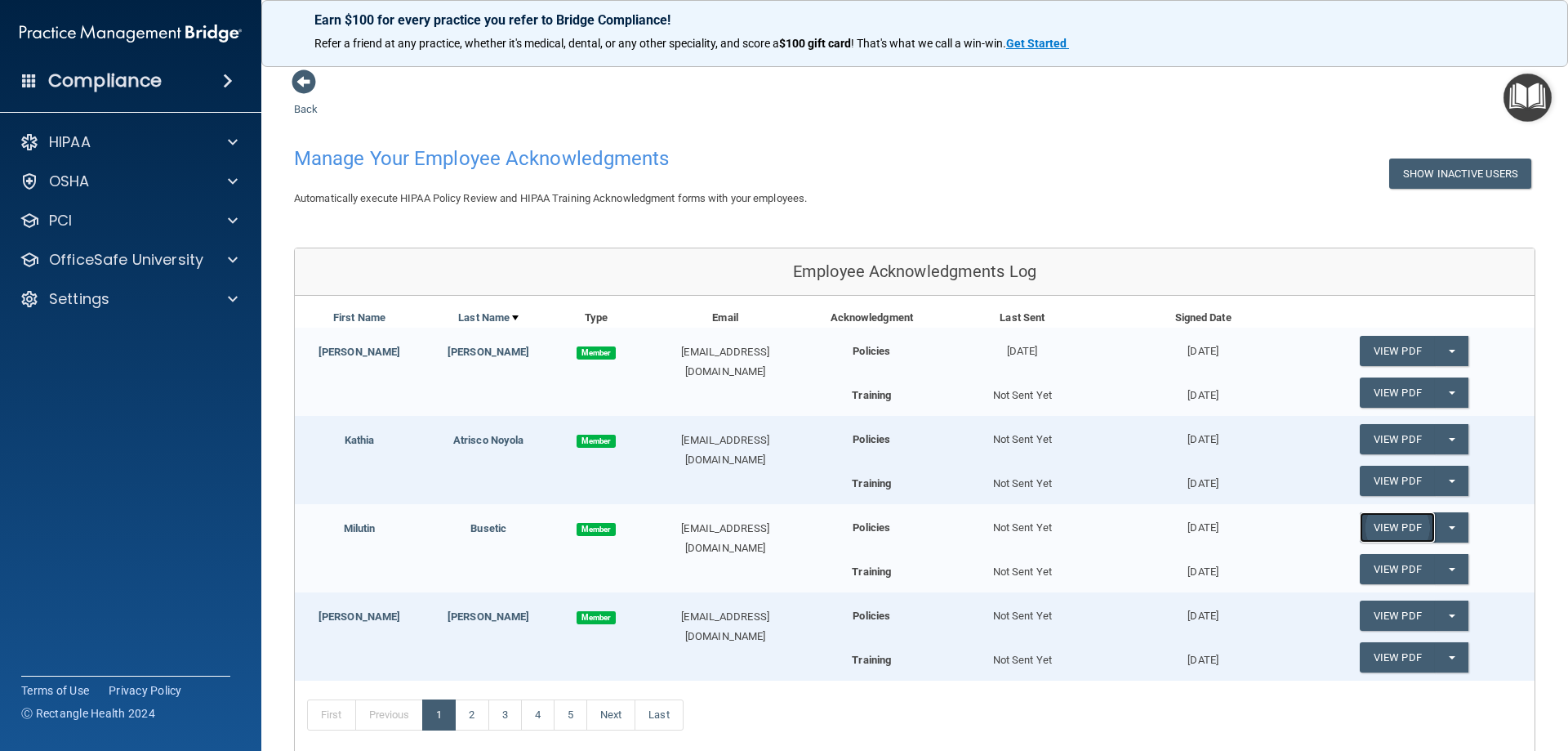
click at [1374, 522] on link "View PDF" at bounding box center [1397, 527] width 75 height 30
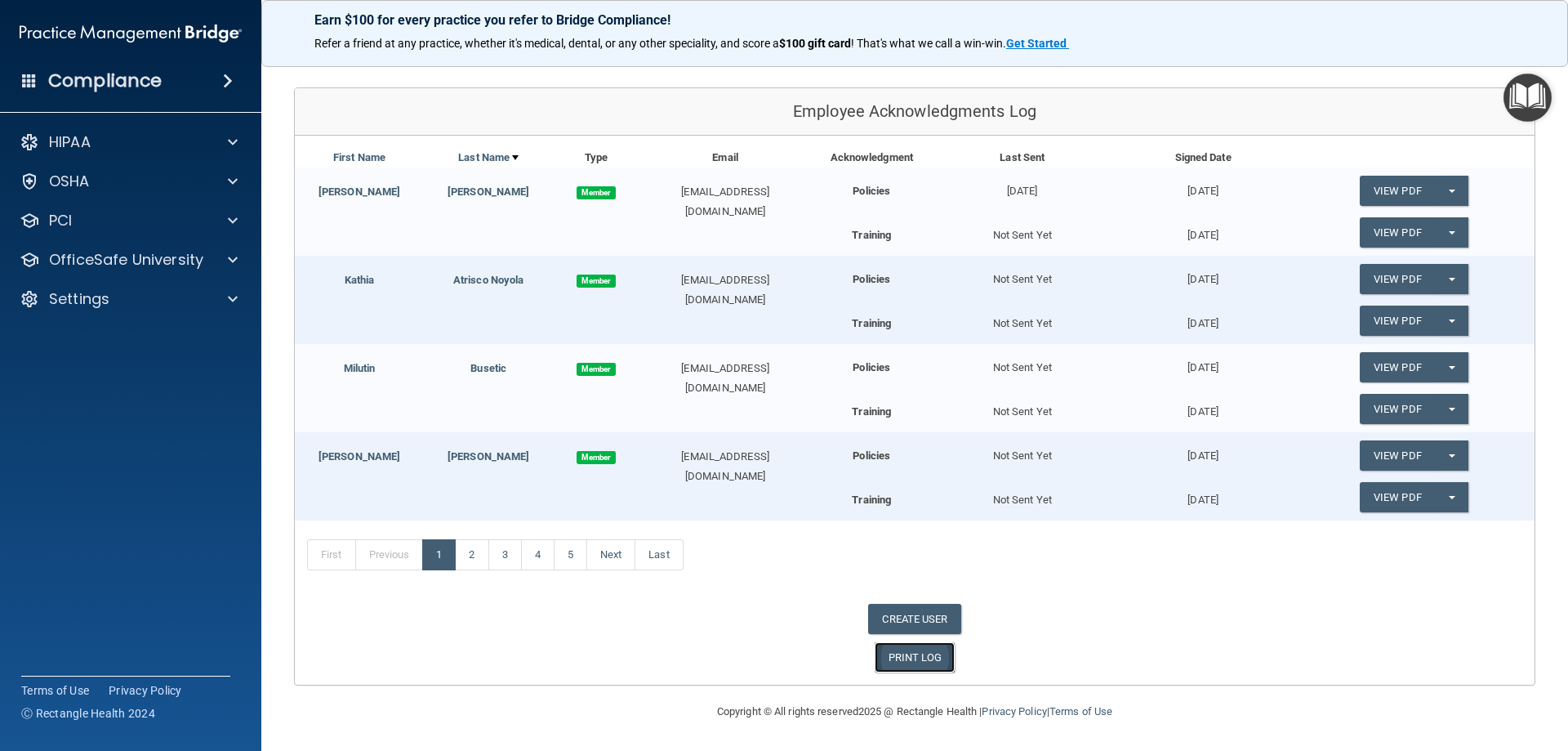
click at [896, 659] on link "PRINT LOG" at bounding box center [915, 657] width 81 height 30
click at [621, 557] on link "Next" at bounding box center [611, 555] width 49 height 31
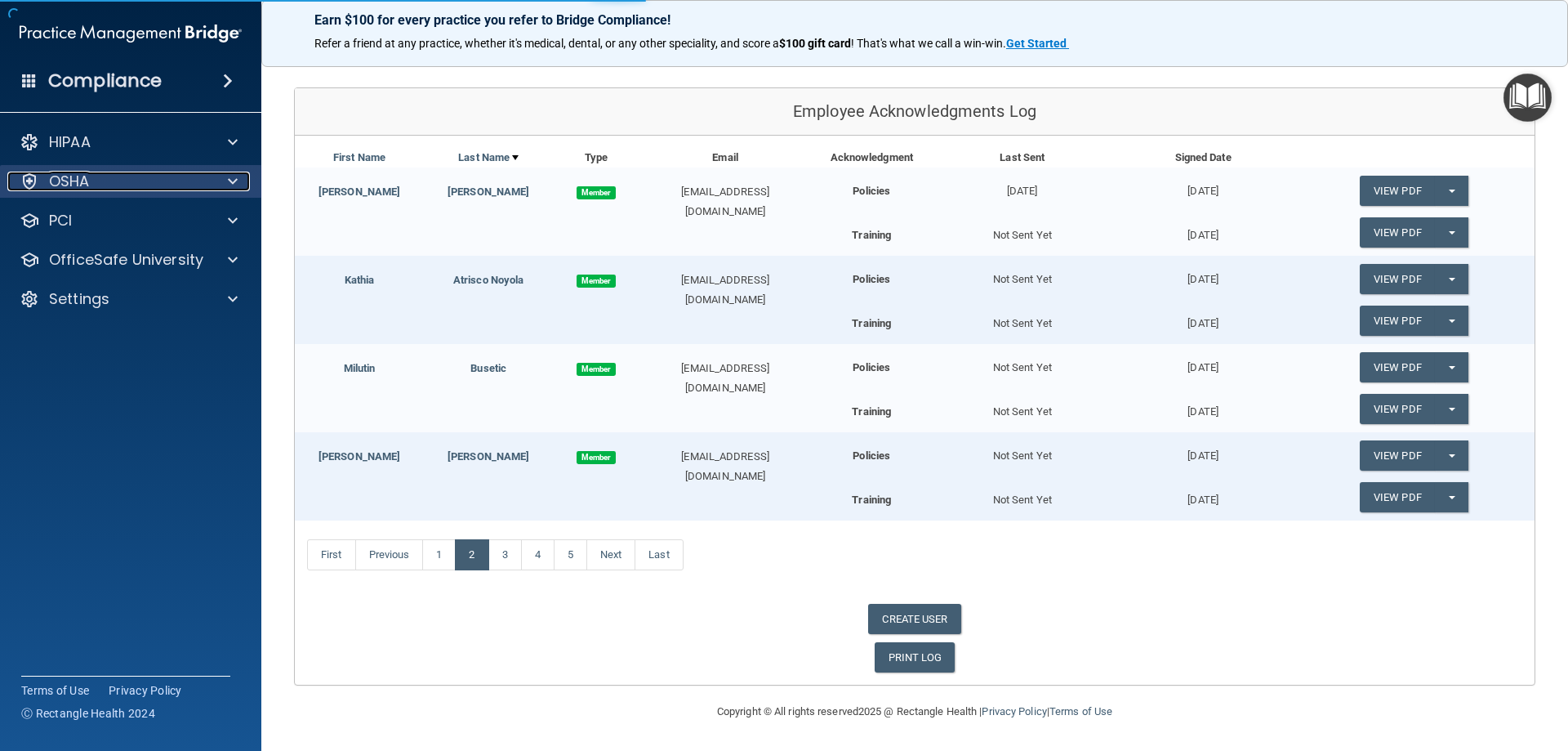
click at [92, 189] on div "OSHA" at bounding box center [108, 181] width 202 height 20
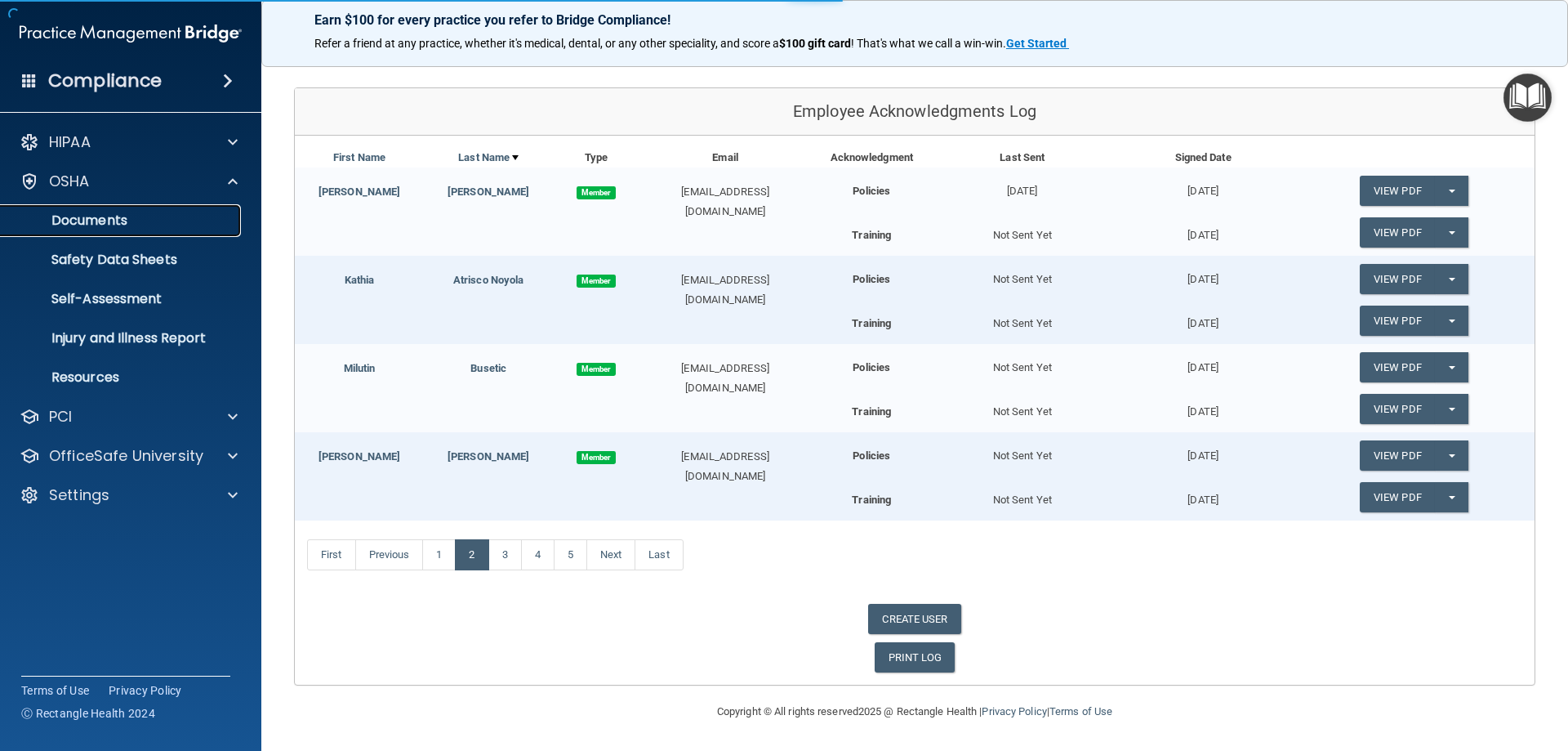
click at [118, 226] on p "Documents" at bounding box center [122, 220] width 223 height 17
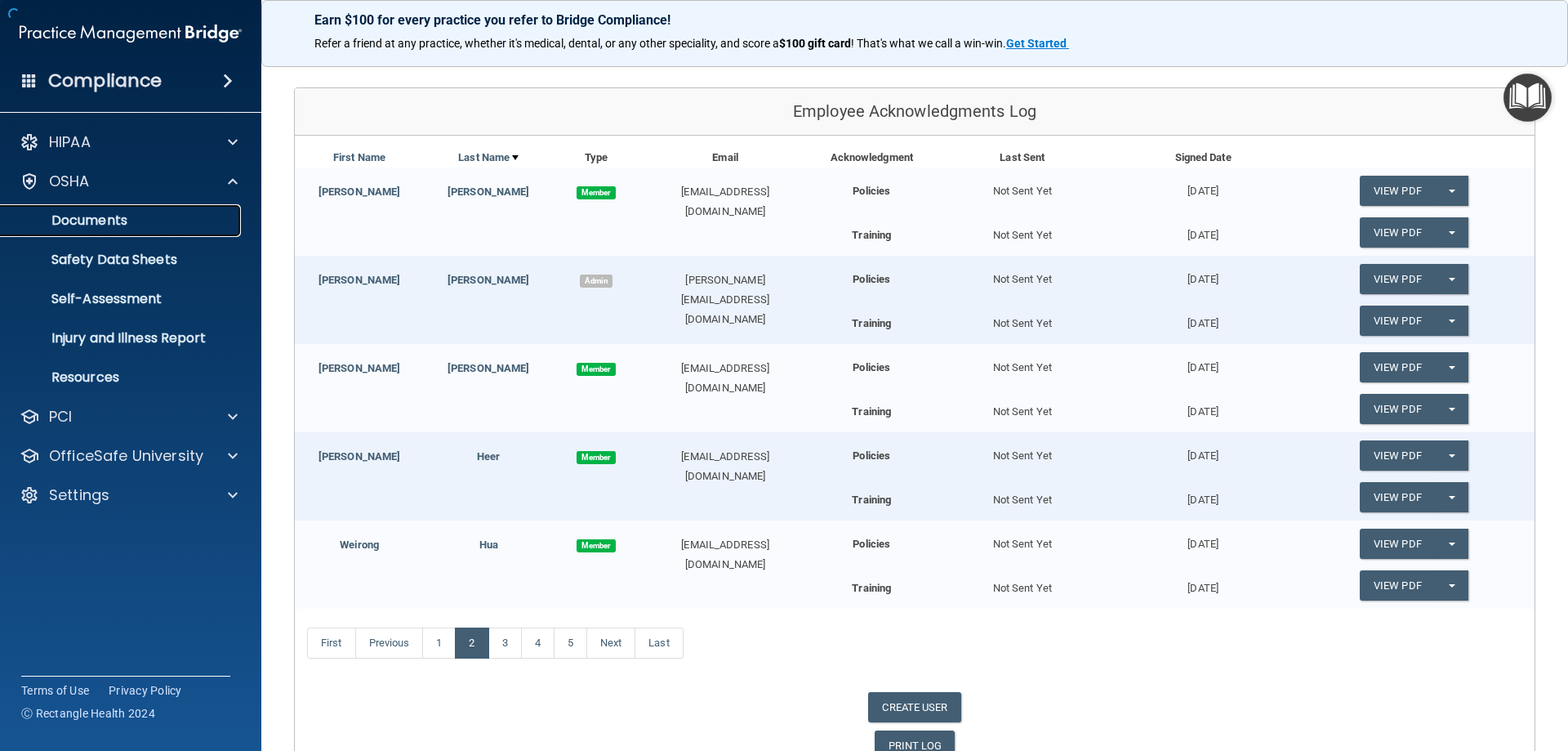
scroll to position [249, 0]
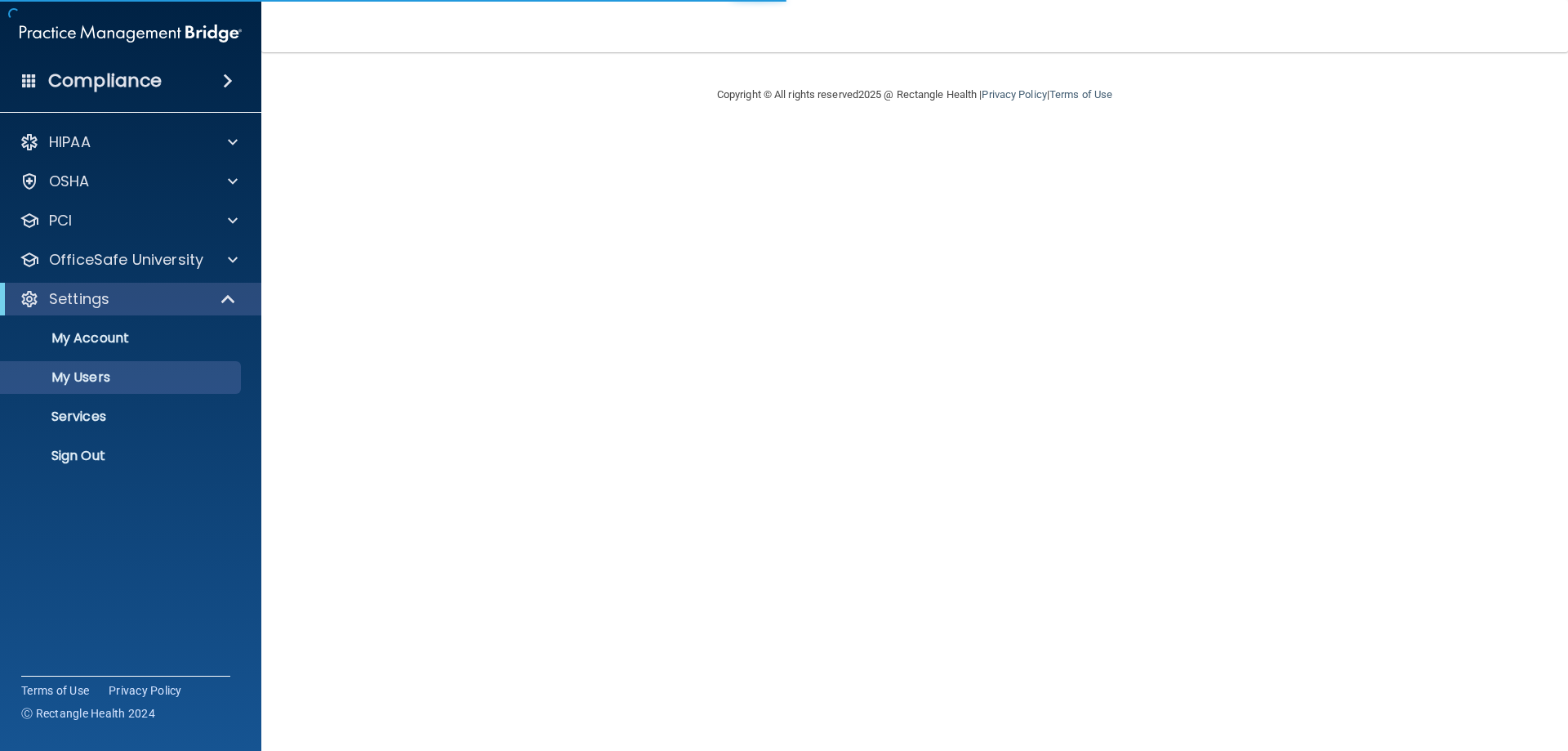
select select "20"
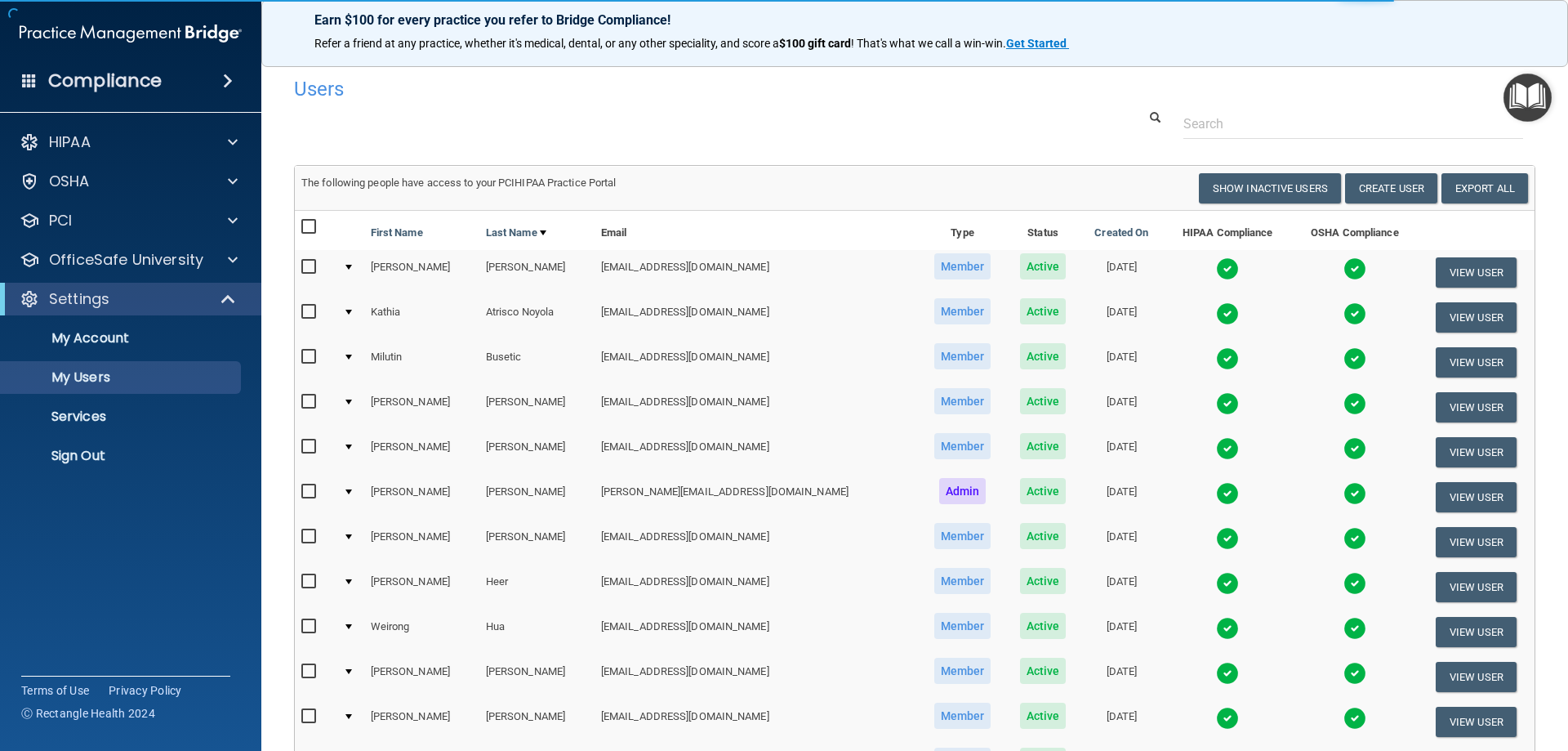
click at [354, 362] on td at bounding box center [350, 362] width 28 height 45
click at [352, 355] on div at bounding box center [349, 357] width 7 height 5
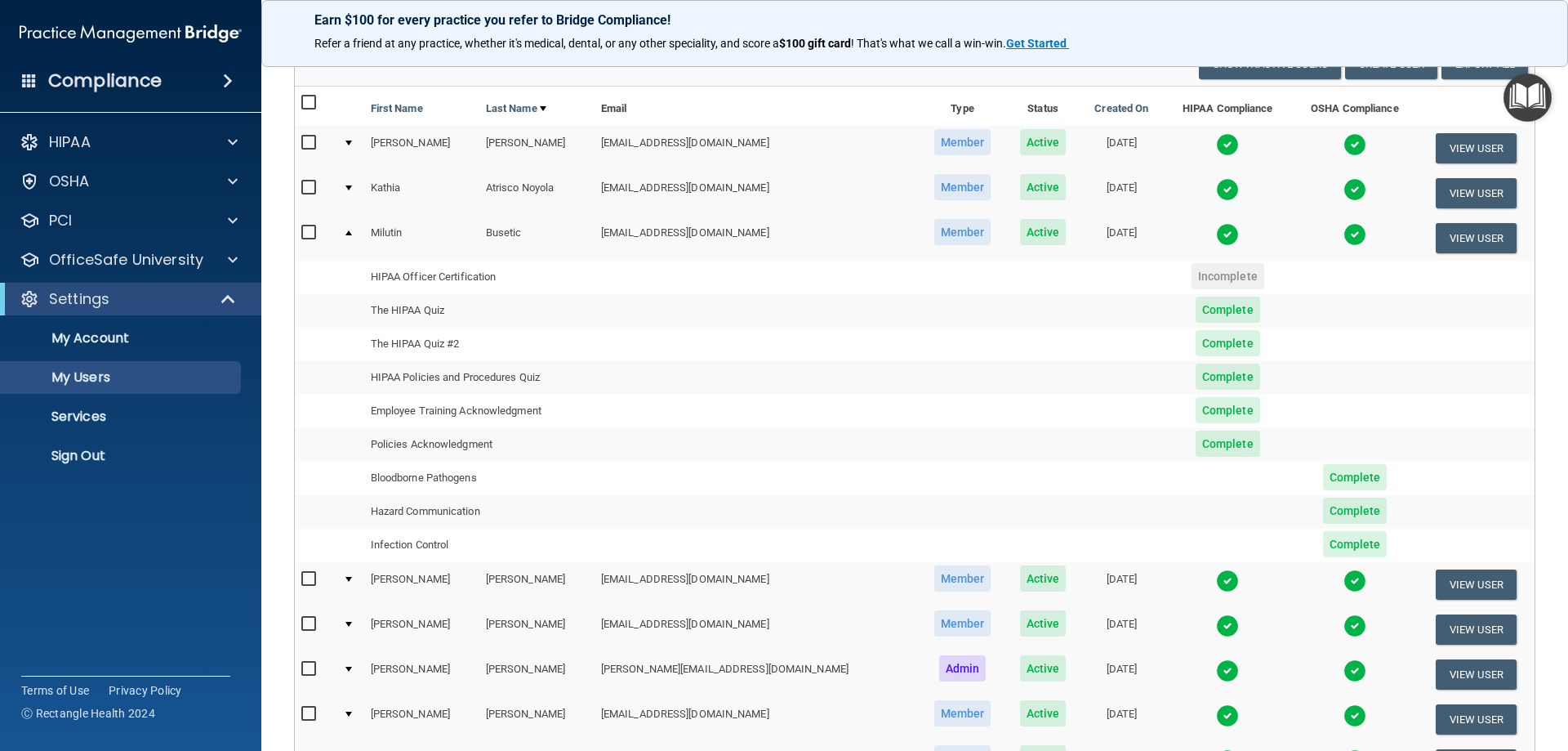
scroll to position [163, 0]
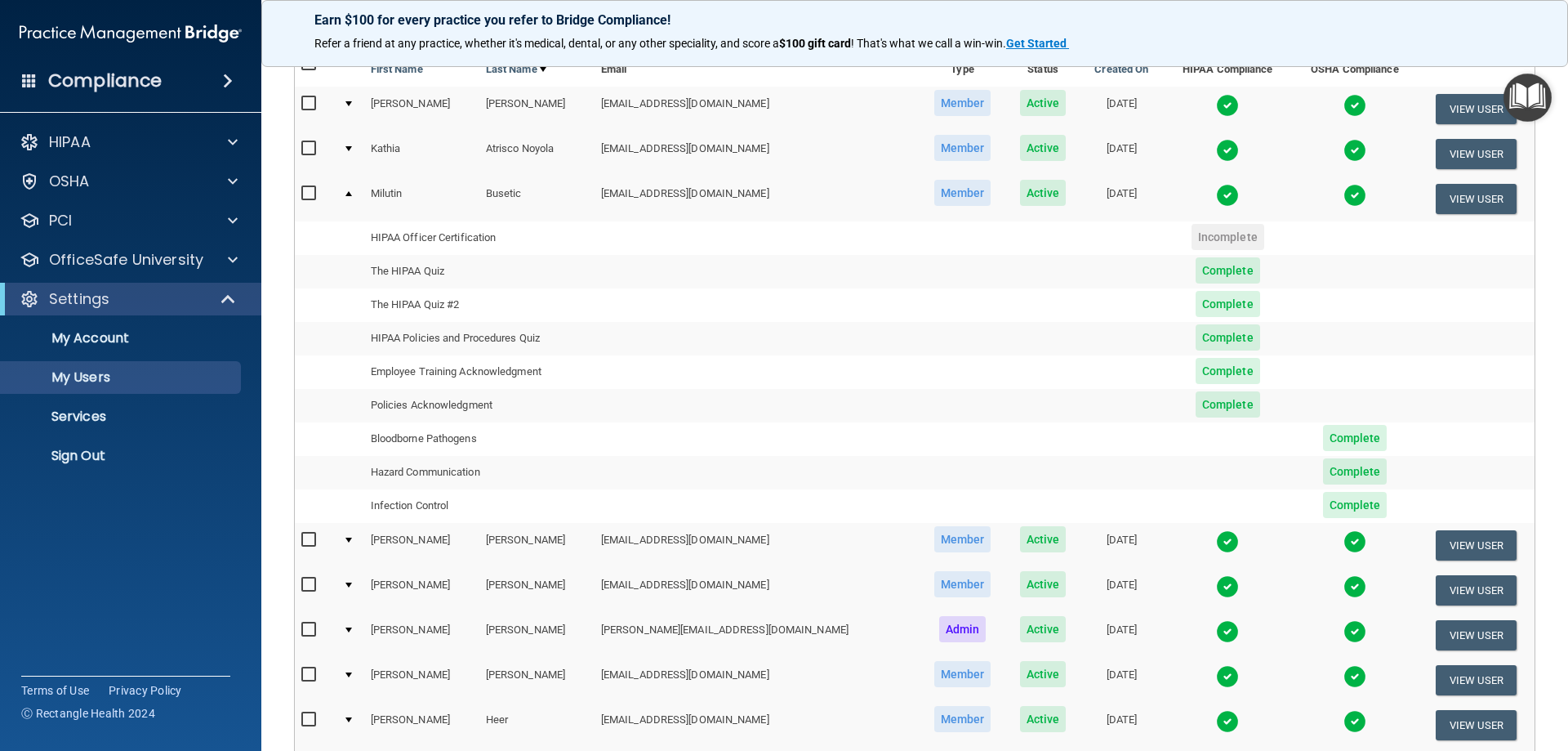
click at [1195, 278] on span "Complete" at bounding box center [1227, 270] width 64 height 26
click at [1195, 273] on span "Complete" at bounding box center [1227, 270] width 64 height 26
click at [1195, 305] on span "Complete" at bounding box center [1227, 304] width 64 height 26
click at [1195, 343] on span "Complete" at bounding box center [1227, 337] width 64 height 26
click at [1195, 364] on span "Complete" at bounding box center [1227, 371] width 64 height 26
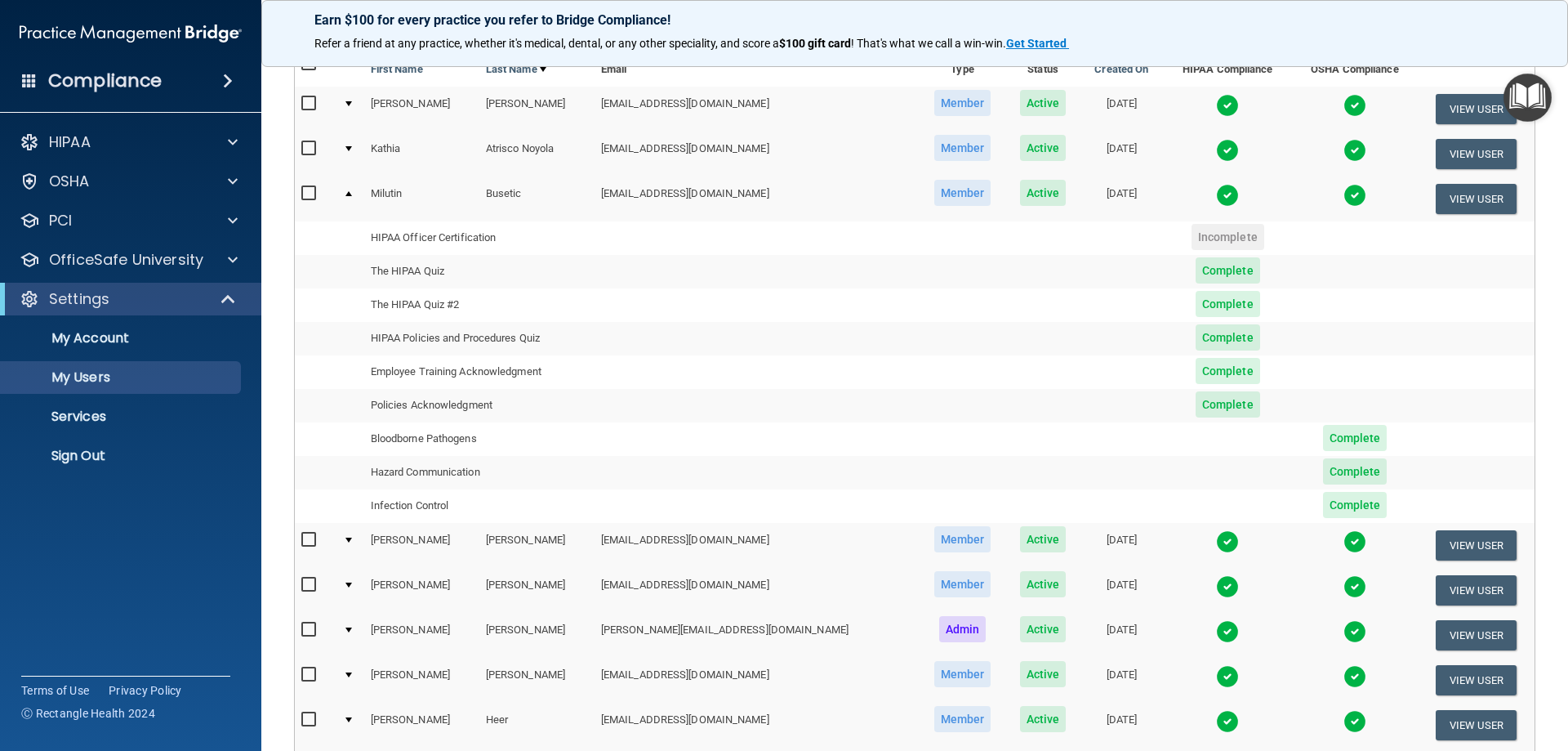
click at [1340, 508] on span "Complete" at bounding box center [1355, 505] width 64 height 26
click at [1327, 466] on span "Complete" at bounding box center [1355, 471] width 64 height 26
click at [1327, 444] on span "Complete" at bounding box center [1355, 438] width 64 height 26
drag, startPoint x: 745, startPoint y: 196, endPoint x: 619, endPoint y: 193, distance: 126.0
click at [619, 193] on td "[EMAIL_ADDRESS][DOMAIN_NAME]" at bounding box center [756, 198] width 324 height 44
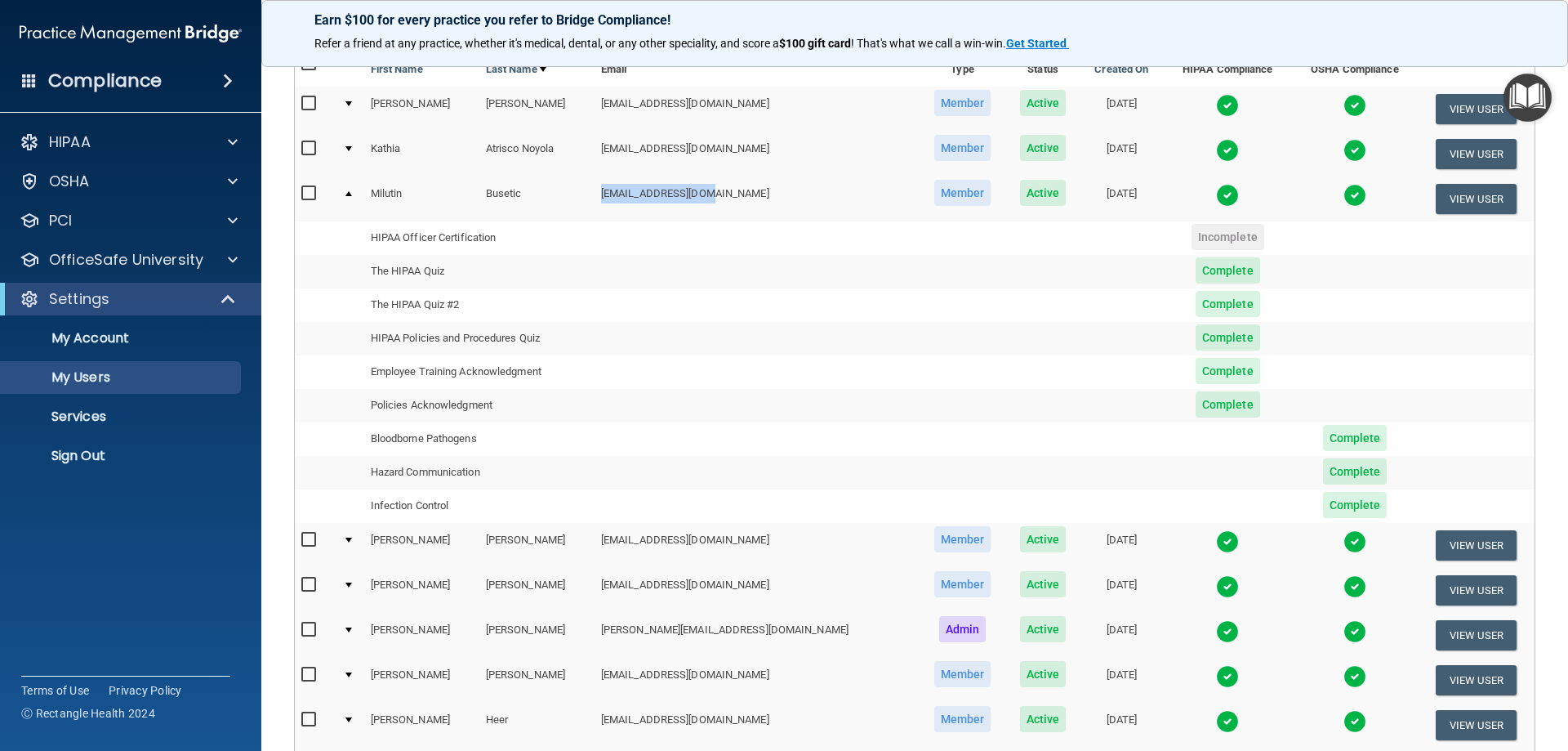
copy td "[EMAIL_ADDRESS][DOMAIN_NAME]"
